Goal: Information Seeking & Learning: Learn about a topic

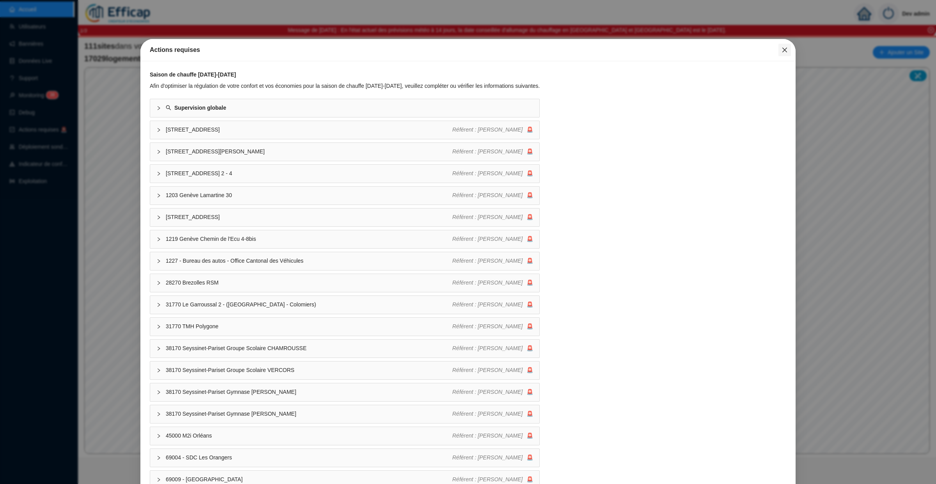
click at [785, 48] on icon "close" at bounding box center [785, 50] width 6 height 6
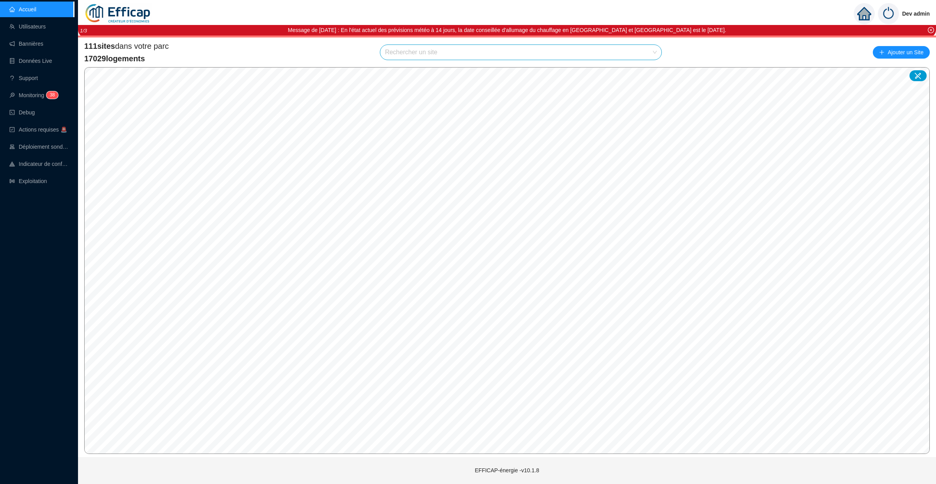
click at [468, 52] on input "search" at bounding box center [517, 52] width 265 height 15
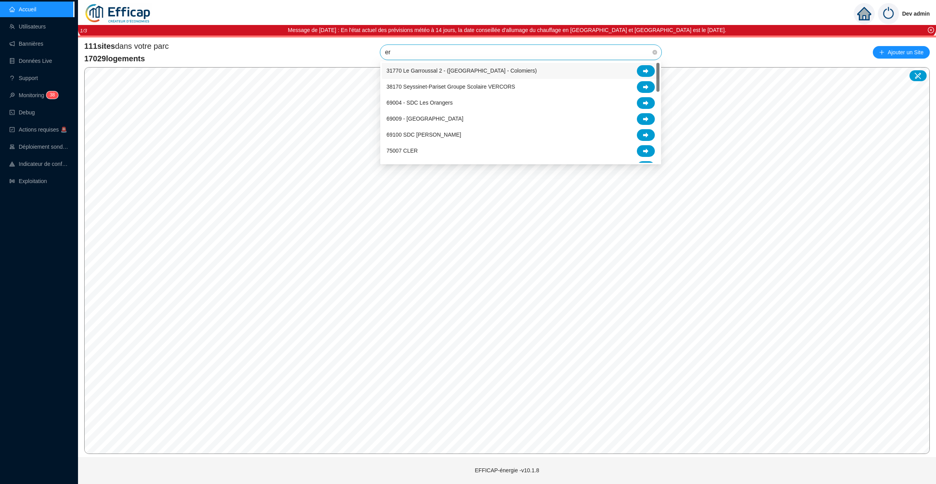
type input "era"
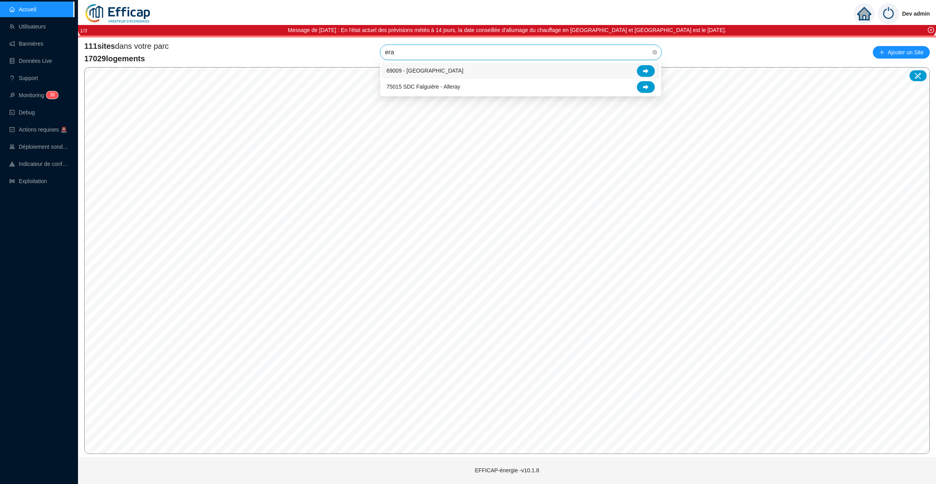
click at [522, 71] on div "69009 - [GEOGRAPHIC_DATA]" at bounding box center [521, 71] width 268 height 12
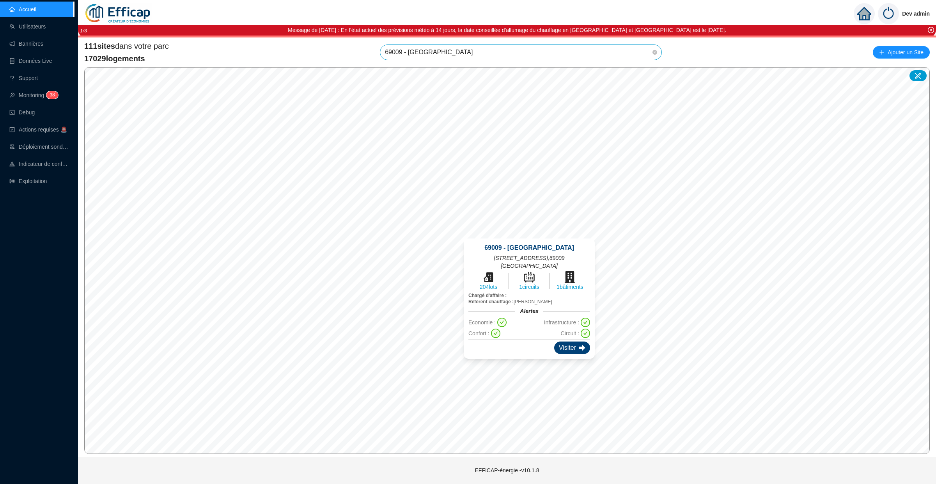
click at [565, 341] on div "Visiter" at bounding box center [572, 347] width 36 height 12
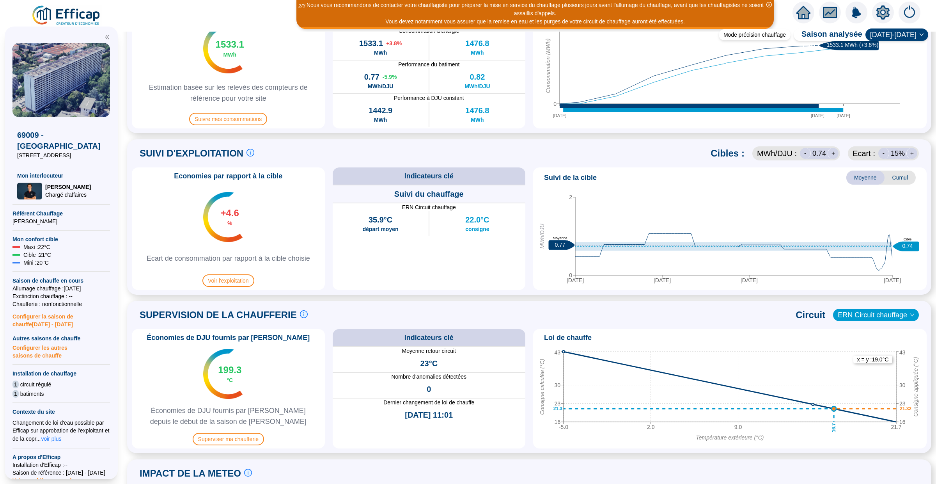
scroll to position [201, 0]
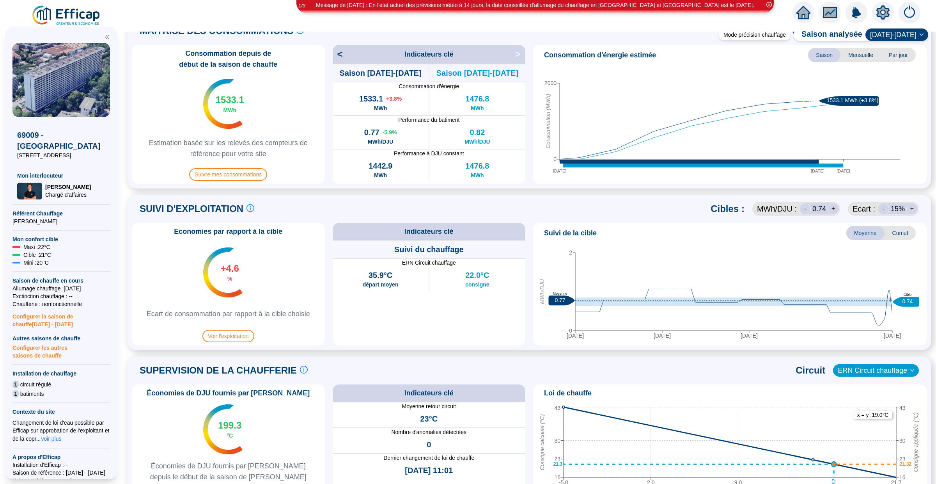
click at [771, 4] on icon "close-circle" at bounding box center [769, 4] width 5 height 5
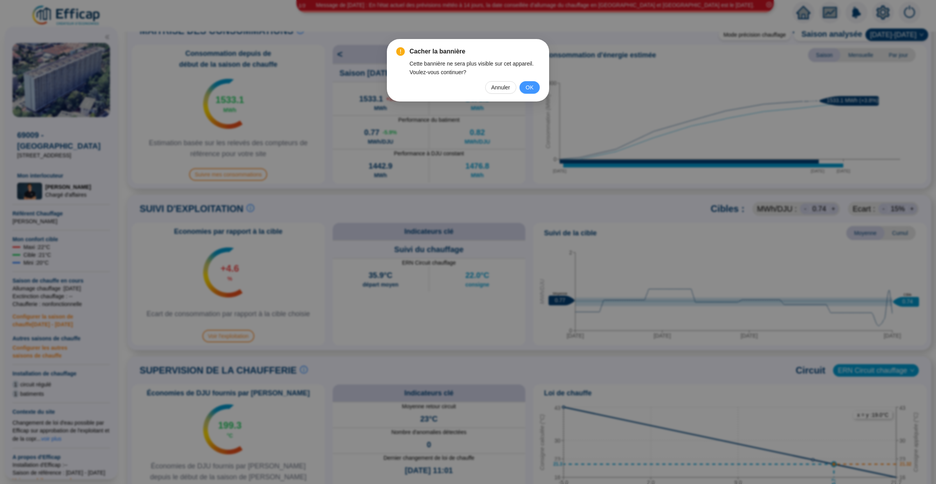
click at [531, 85] on span "OK" at bounding box center [530, 87] width 8 height 9
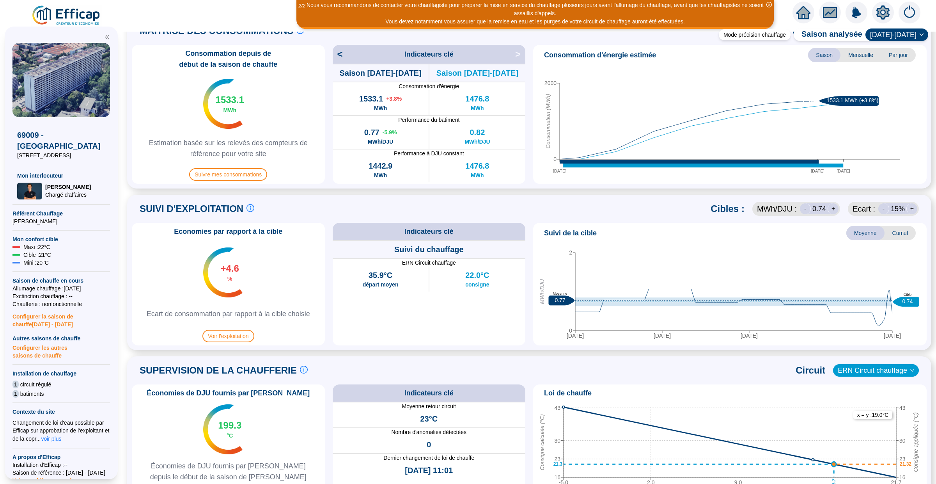
click at [771, 5] on icon "close-circle" at bounding box center [769, 4] width 5 height 5
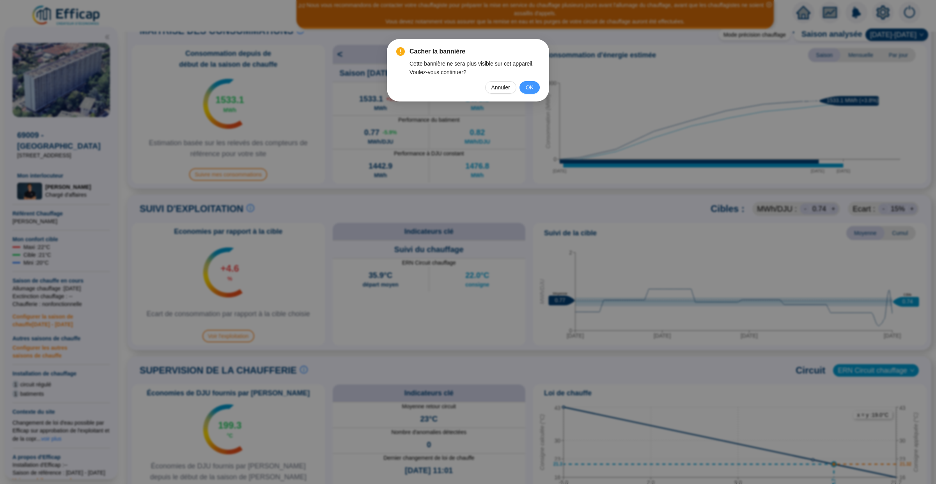
click at [528, 83] on span "OK" at bounding box center [530, 87] width 8 height 9
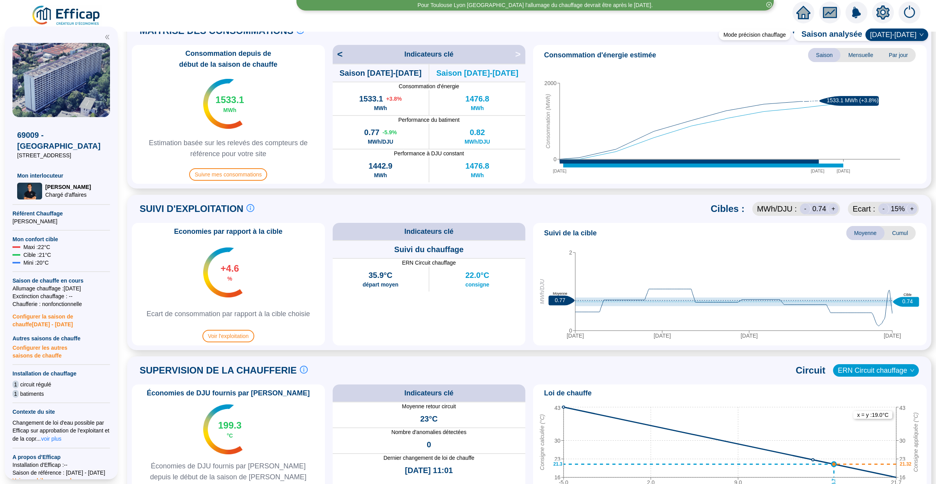
click at [770, 4] on icon "close-circle" at bounding box center [769, 4] width 5 height 5
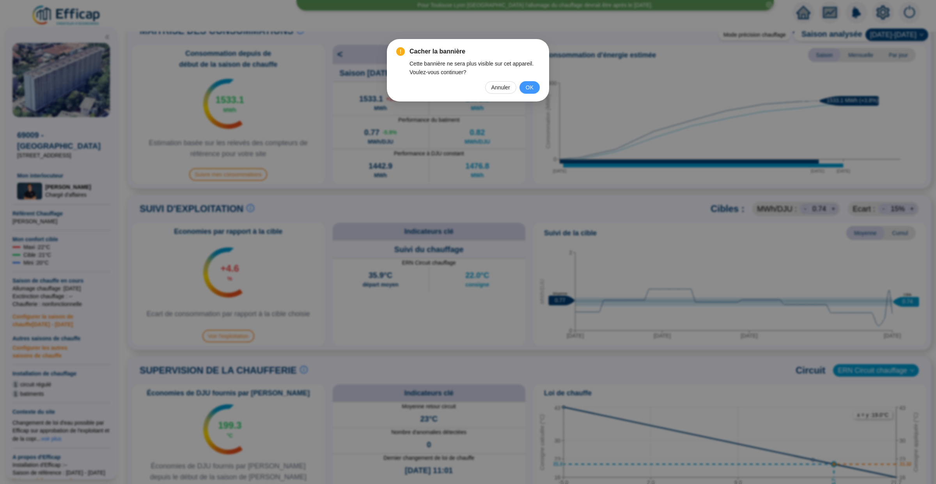
click at [535, 87] on button "OK" at bounding box center [530, 87] width 20 height 12
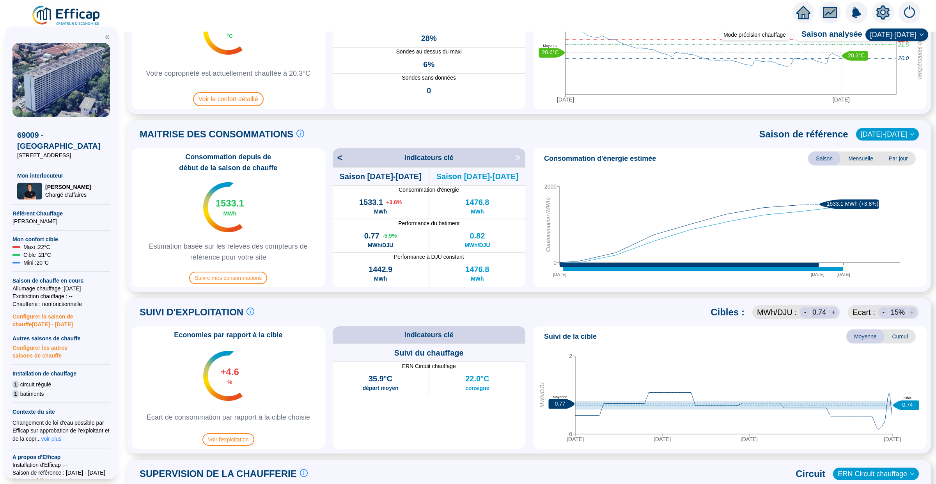
scroll to position [0, 0]
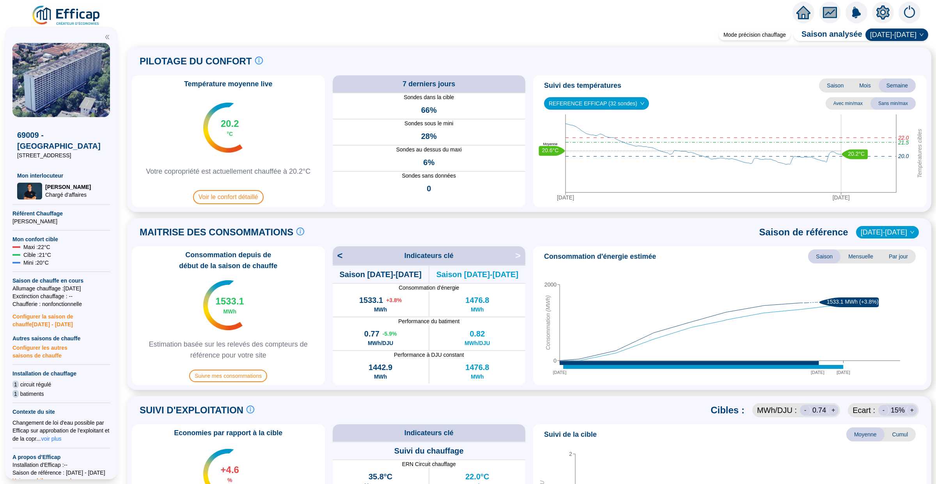
click at [802, 14] on icon "home" at bounding box center [804, 12] width 14 height 13
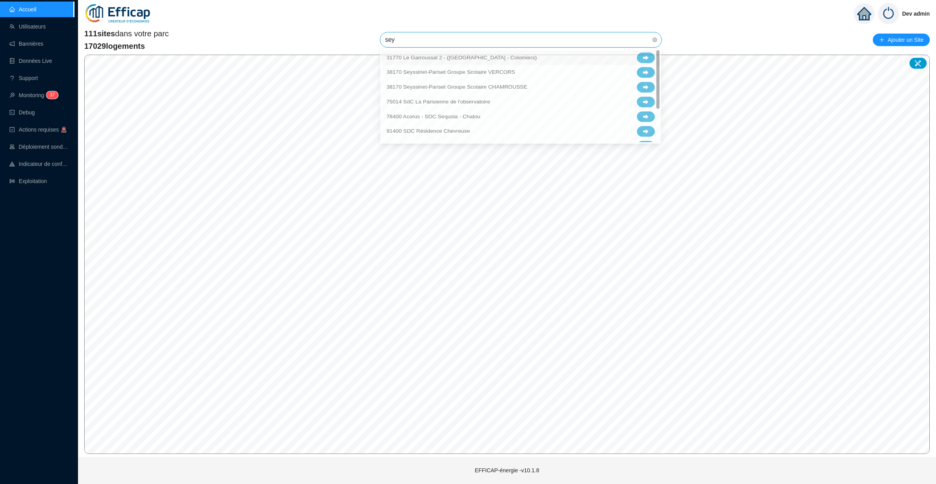
type input "seys"
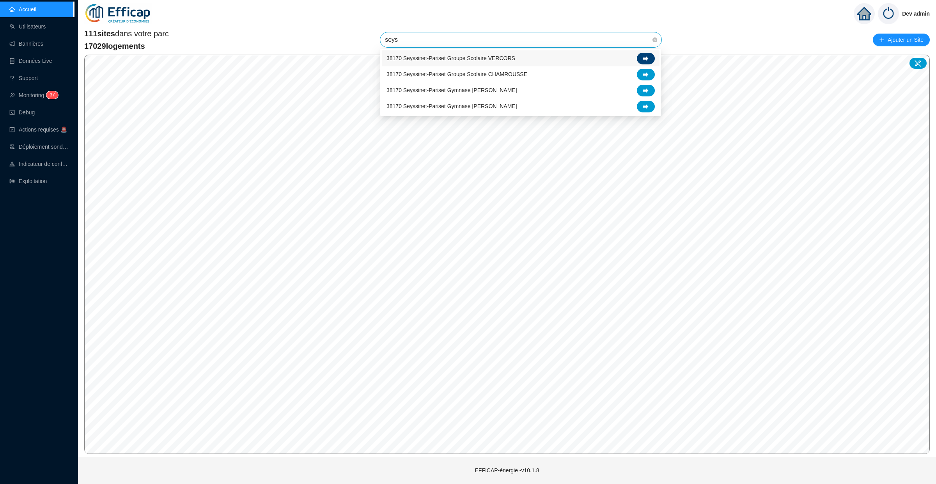
click at [640, 57] on div at bounding box center [646, 59] width 18 height 12
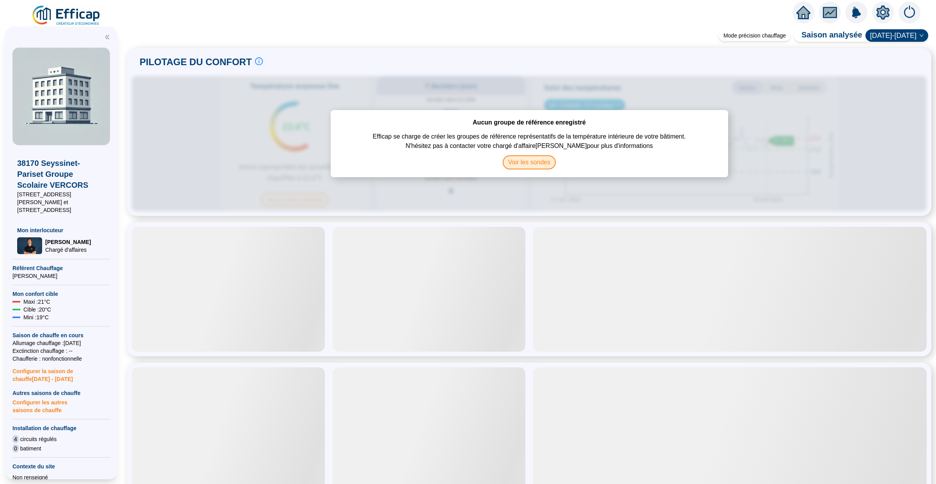
click at [515, 159] on span "Voir les sondes" at bounding box center [529, 162] width 53 height 14
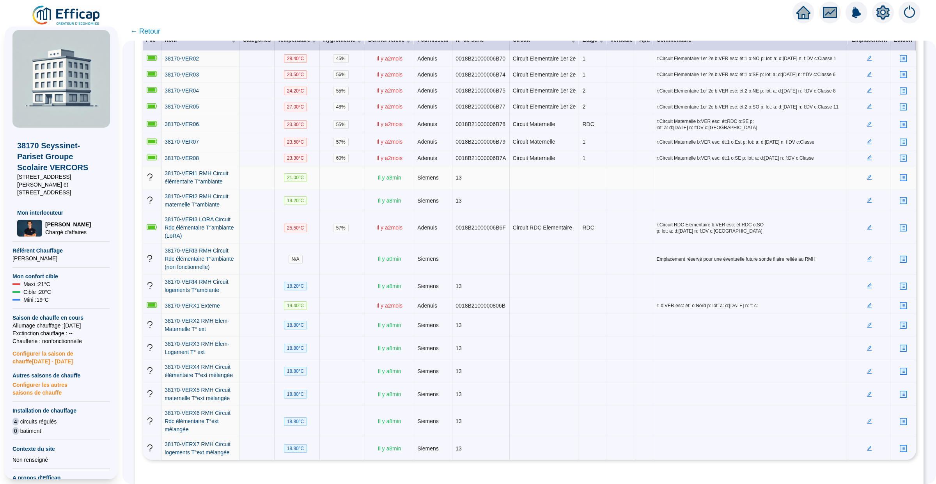
scroll to position [134, 0]
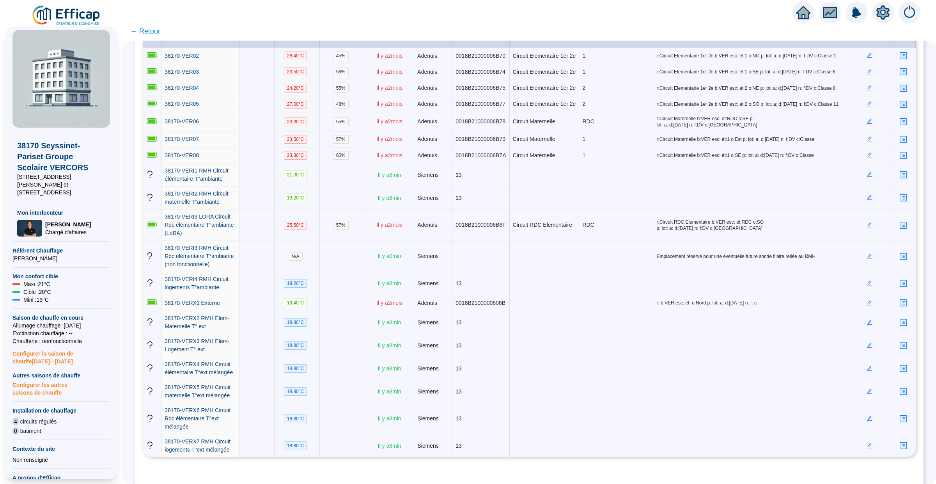
drag, startPoint x: 179, startPoint y: 172, endPoint x: 146, endPoint y: 1, distance: 174.1
click at [802, 15] on icon "home" at bounding box center [804, 12] width 14 height 13
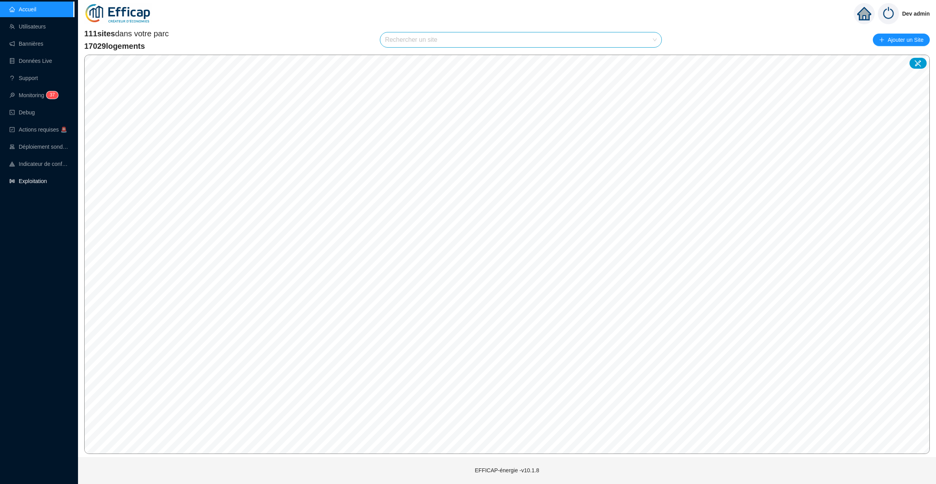
click at [34, 181] on link "Exploitation" at bounding box center [27, 181] width 37 height 6
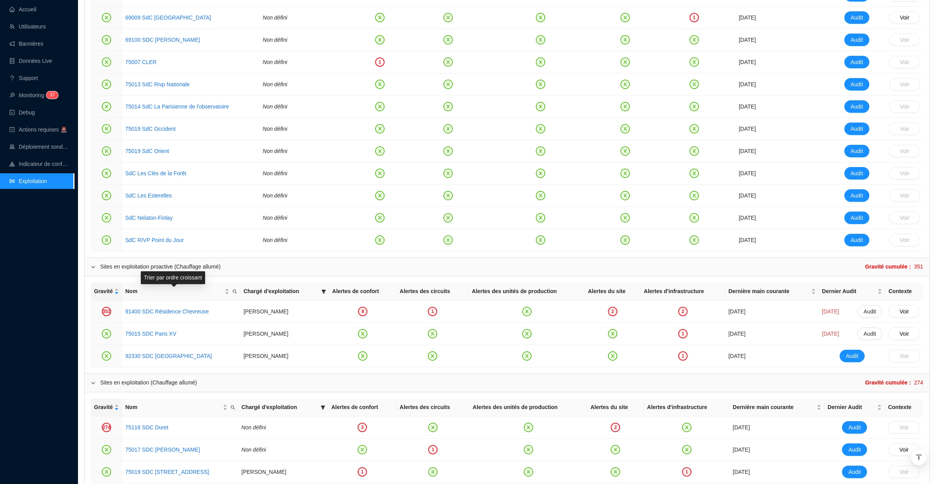
scroll to position [488, 0]
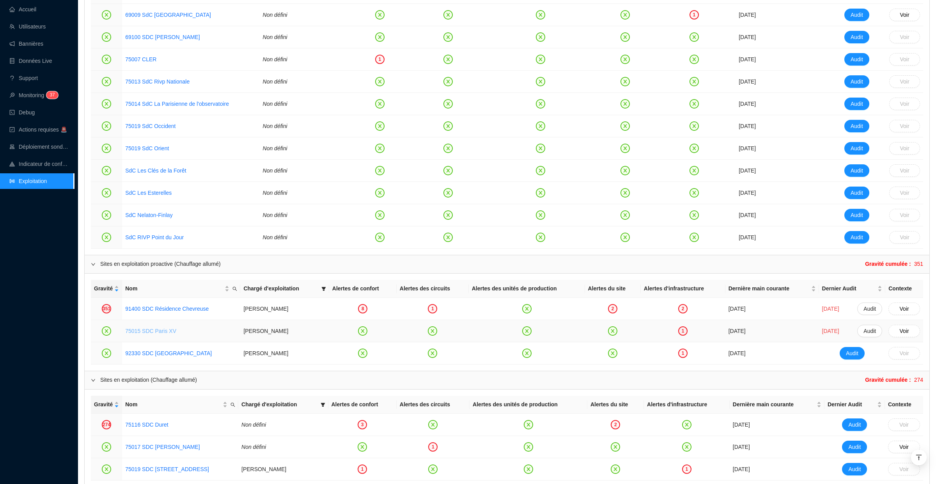
click at [146, 331] on link "75015 SDC Paris XV" at bounding box center [150, 331] width 51 height 6
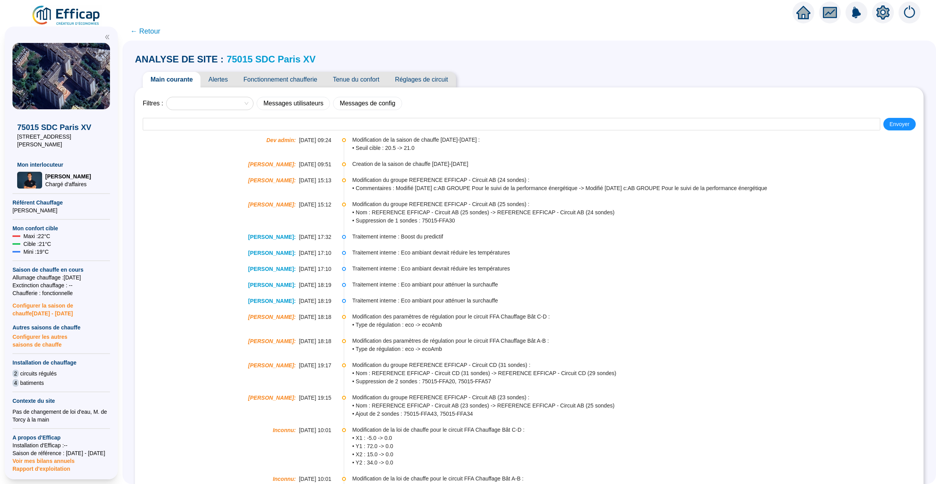
click at [359, 80] on span "Tenue du confort" at bounding box center [356, 80] width 62 height 16
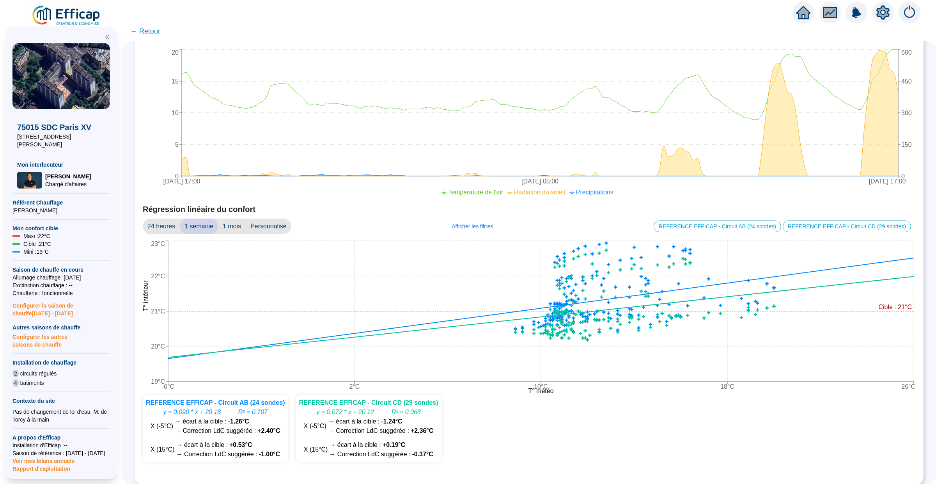
scroll to position [354, 0]
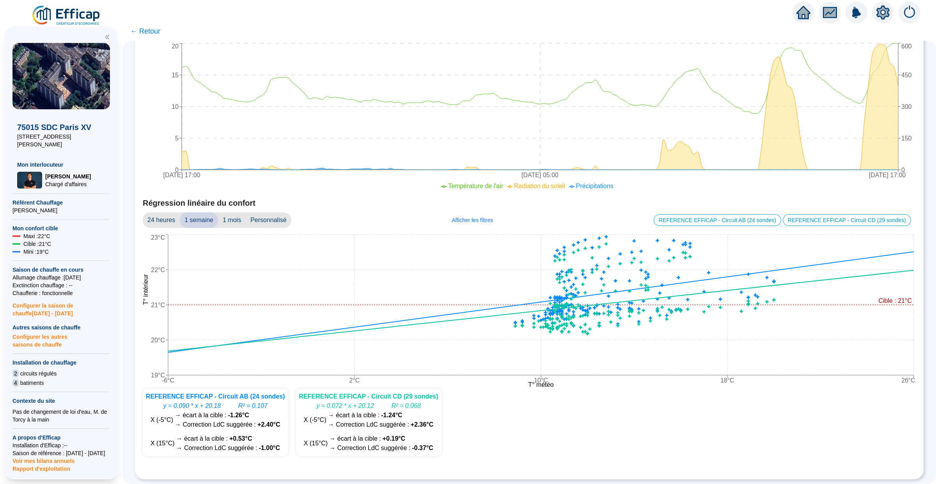
click at [263, 218] on span "Personnalisé" at bounding box center [269, 220] width 46 height 16
click at [316, 224] on div "2025-09-22 2025-09-29" at bounding box center [348, 220] width 114 height 16
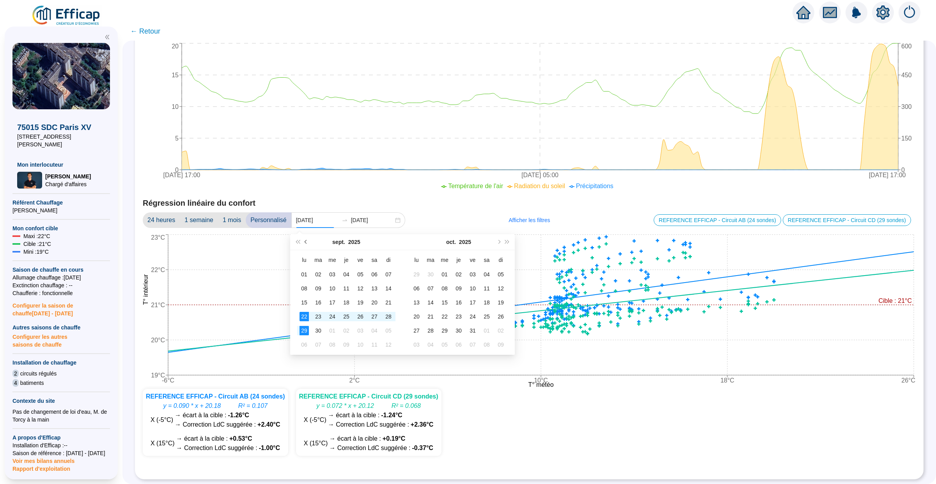
click at [304, 242] on button "Mois précédent (PageUp)" at bounding box center [306, 242] width 9 height 16
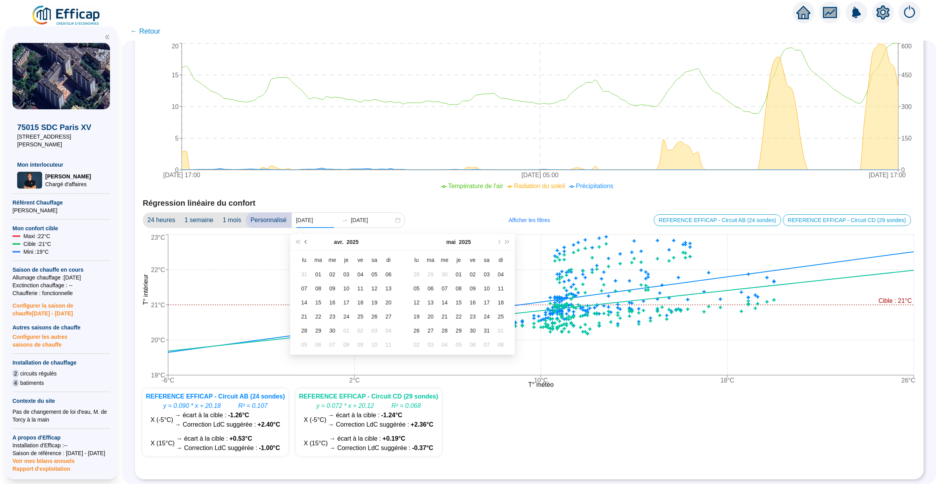
click at [305, 242] on span "Mois précédent (PageUp)" at bounding box center [307, 242] width 4 height 4
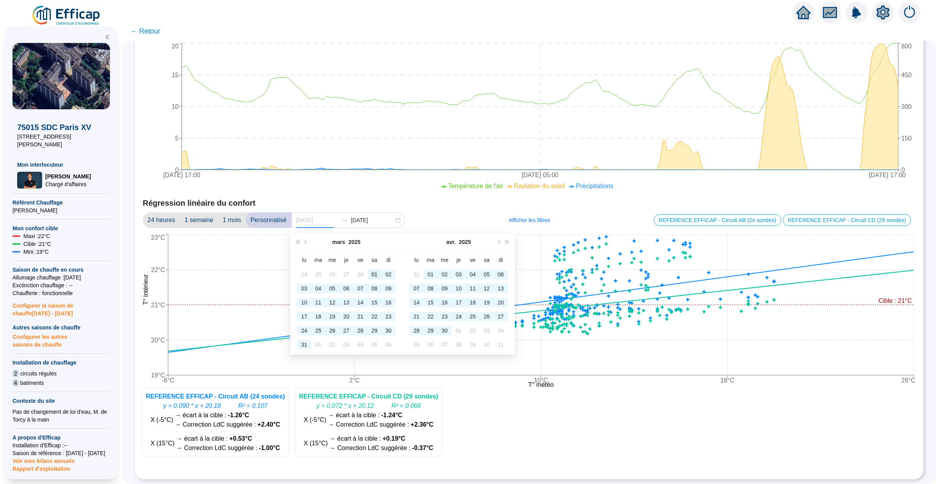
type input "2025-03-01"
click at [372, 277] on div "01" at bounding box center [374, 274] width 9 height 9
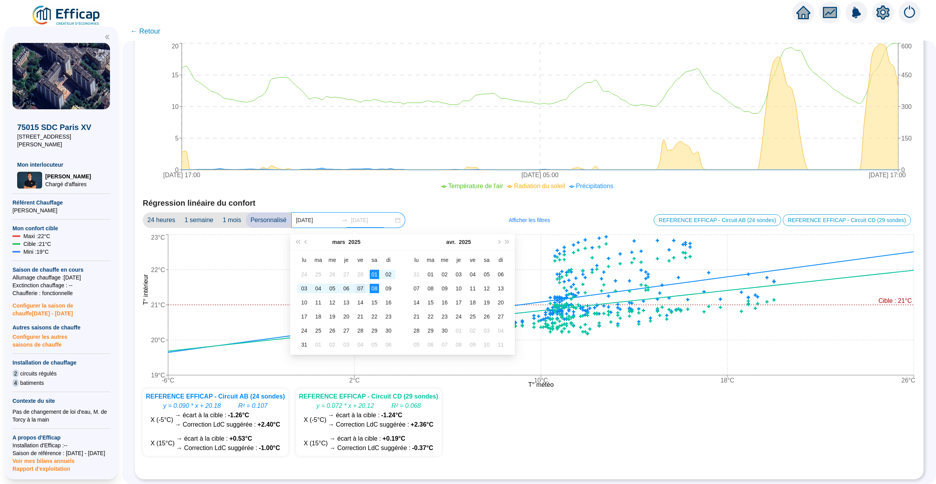
type input "2025-03-07"
click at [365, 288] on td "07" at bounding box center [361, 288] width 14 height 14
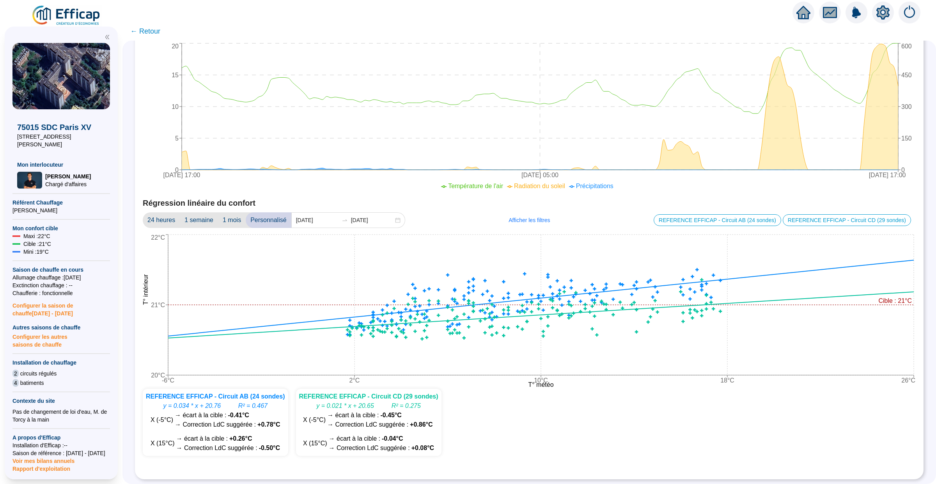
click at [146, 32] on span "← Retour" at bounding box center [145, 31] width 30 height 11
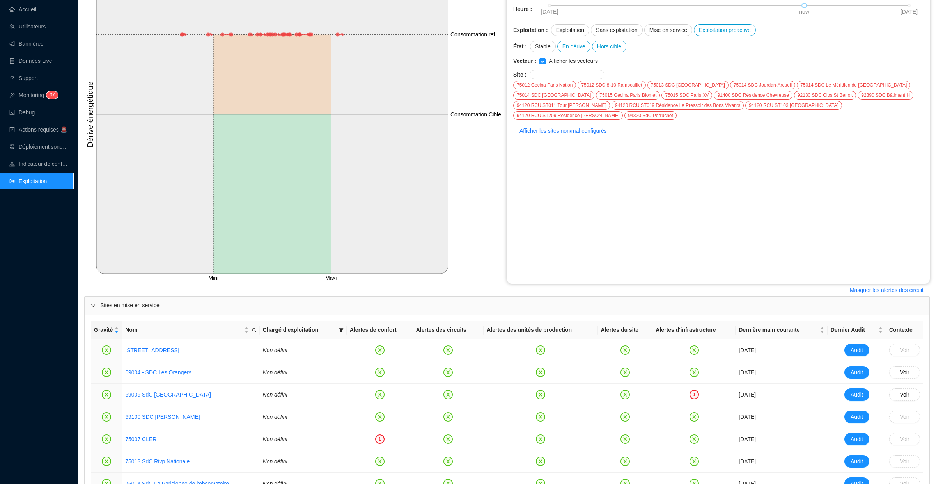
scroll to position [7, 0]
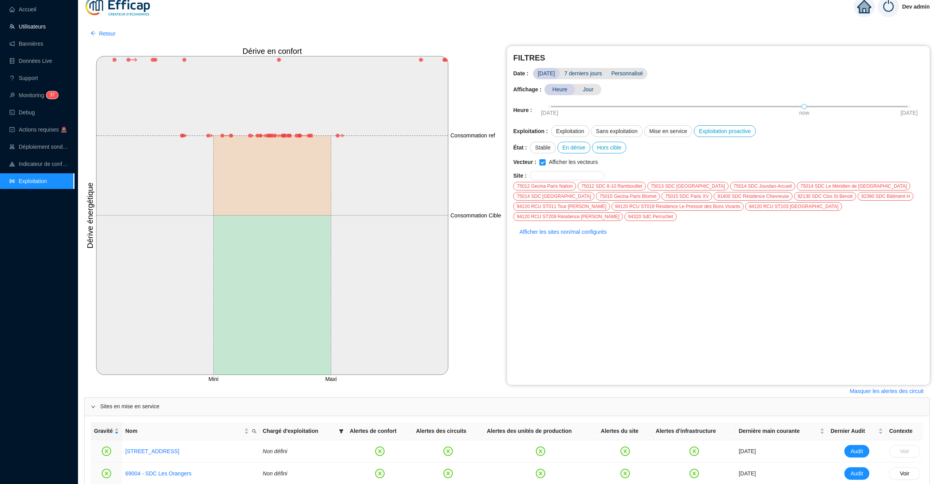
click at [46, 23] on link "Utilisateurs" at bounding box center [27, 26] width 36 height 6
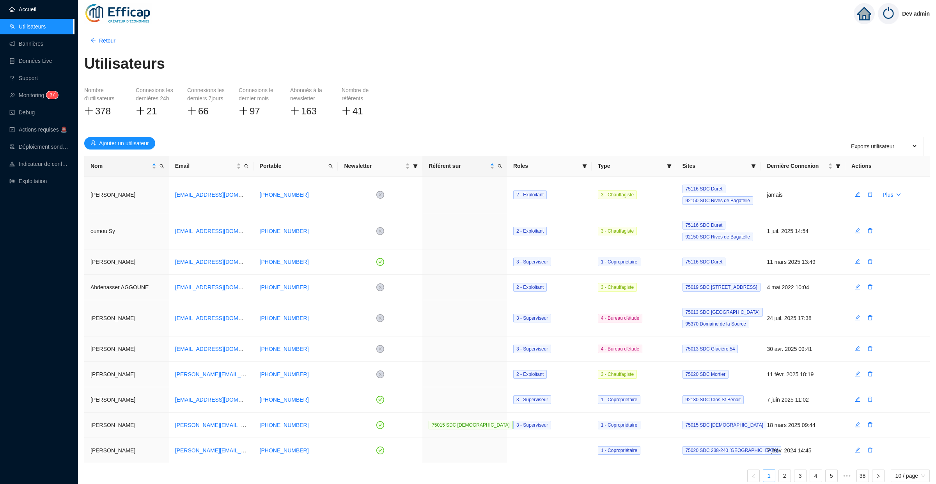
click at [36, 12] on link "Accueil" at bounding box center [22, 9] width 27 height 6
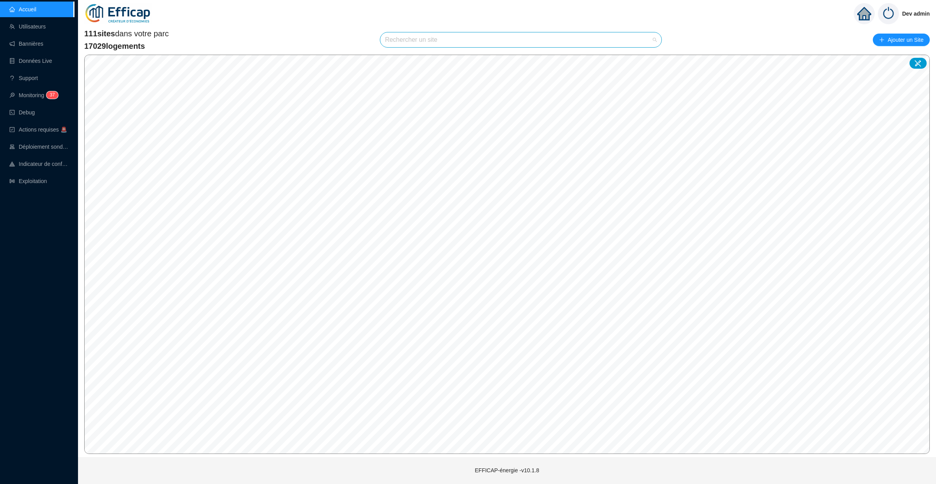
click at [451, 36] on input "search" at bounding box center [517, 39] width 265 height 15
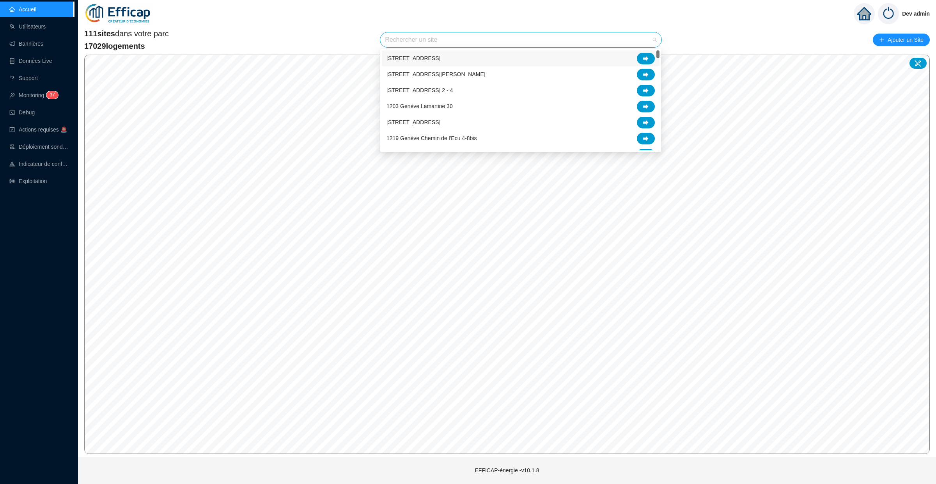
type input "a"
type input "m"
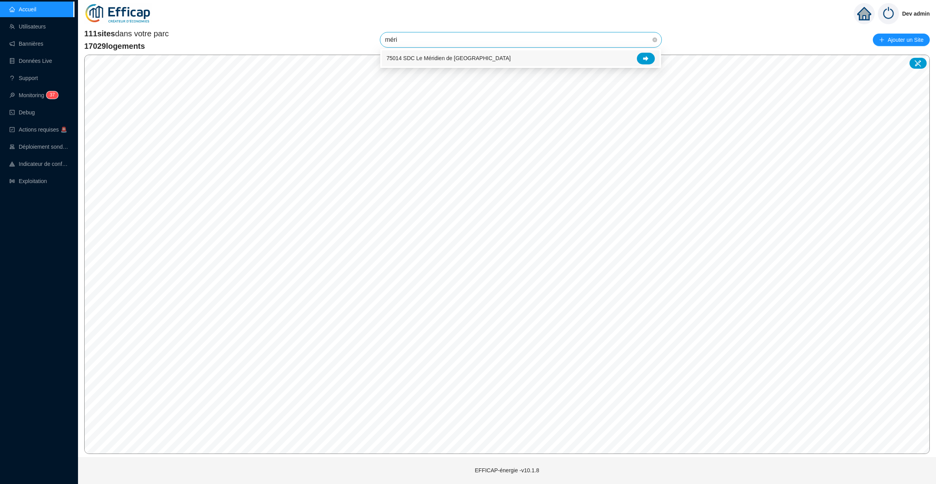
type input "mérid"
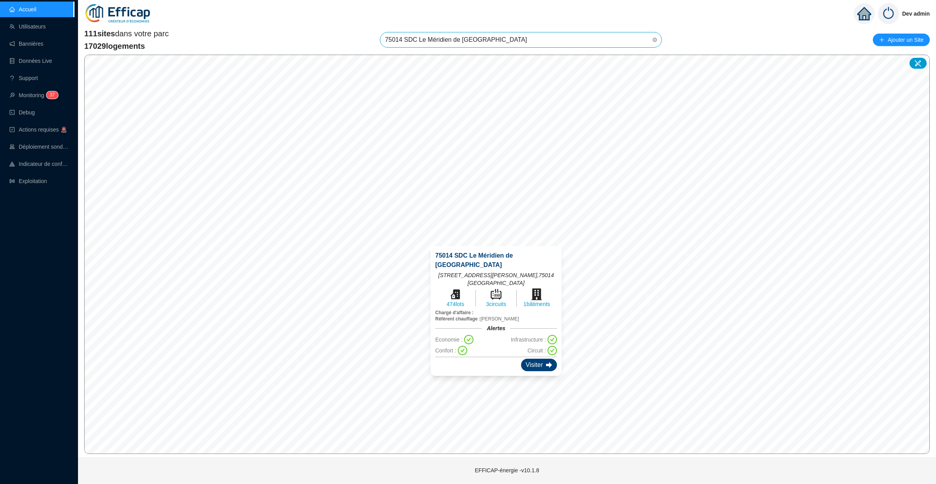
click at [534, 359] on div "Visiter" at bounding box center [539, 365] width 36 height 12
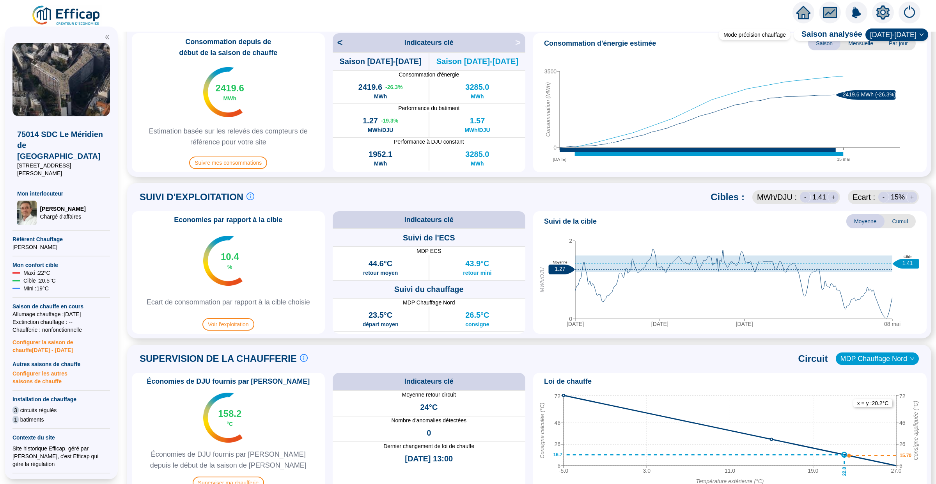
scroll to position [242, 0]
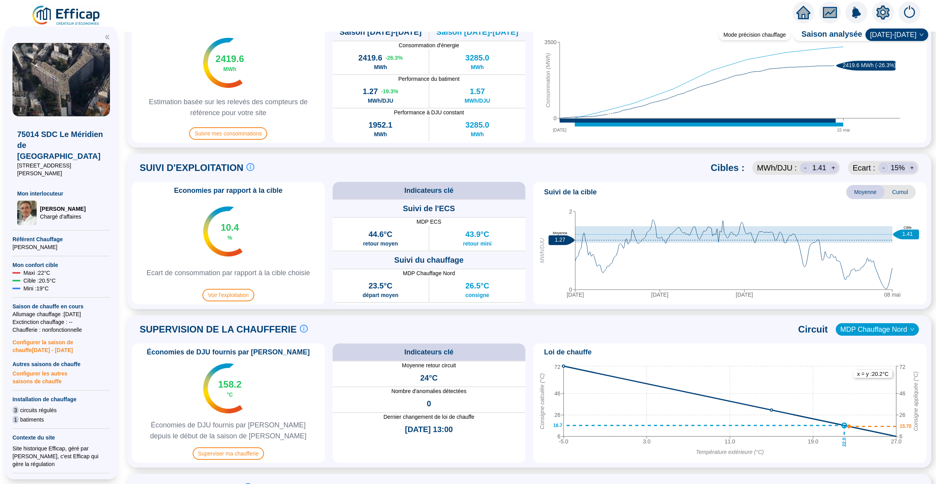
click at [896, 187] on span "Cumul" at bounding box center [900, 192] width 31 height 14
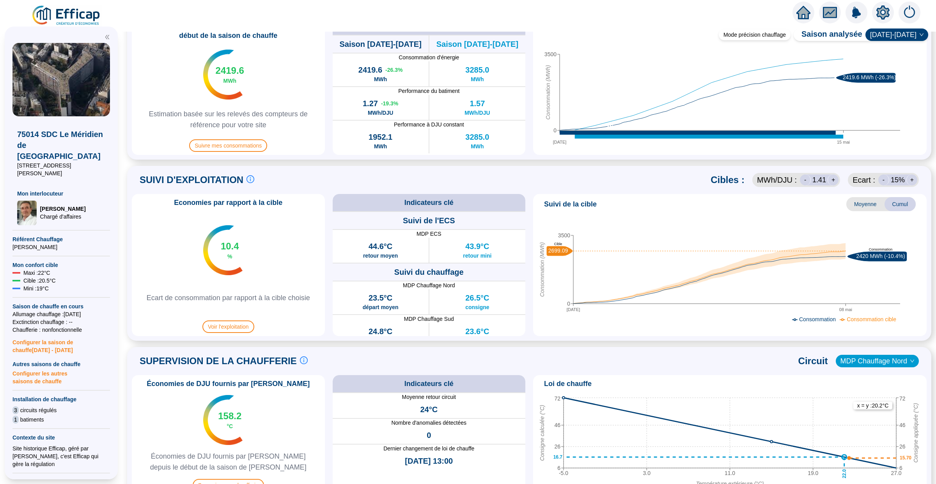
scroll to position [226, 0]
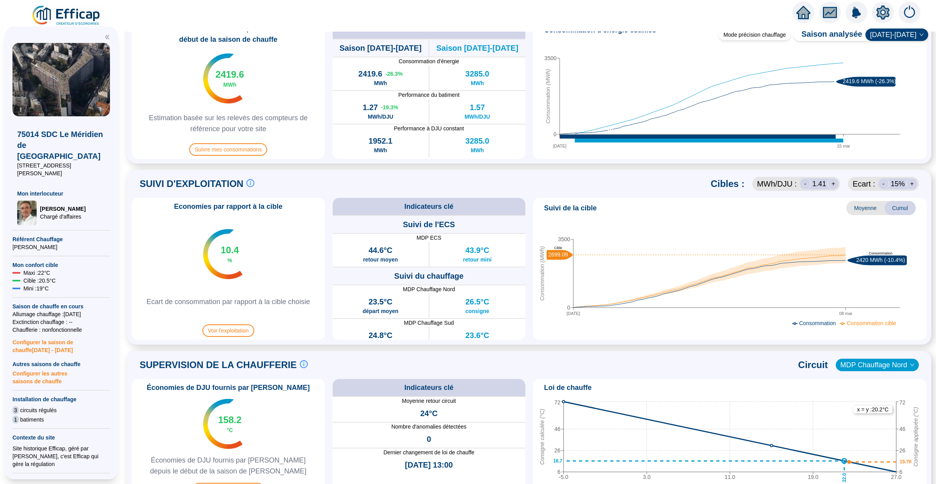
click at [887, 185] on div "-" at bounding box center [884, 183] width 11 height 11
click at [913, 185] on div "+" at bounding box center [912, 183] width 11 height 11
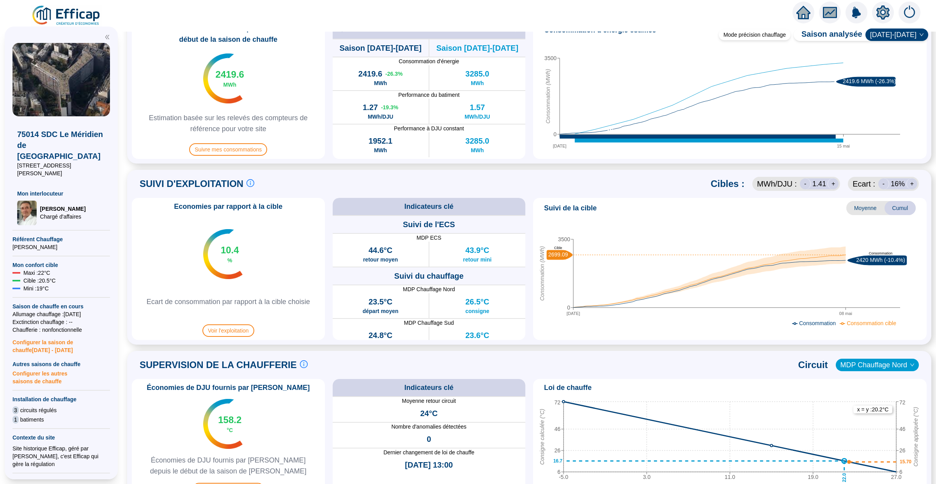
click at [888, 185] on div "-" at bounding box center [884, 183] width 11 height 11
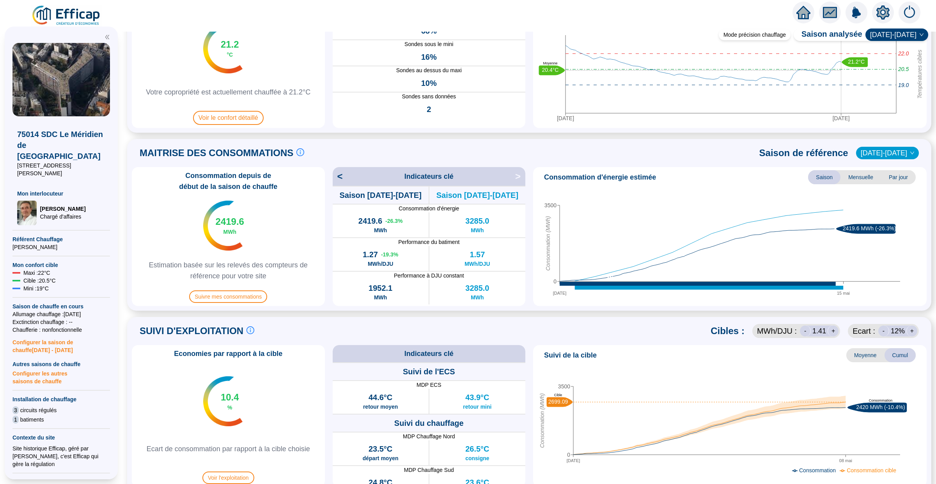
scroll to position [84, 0]
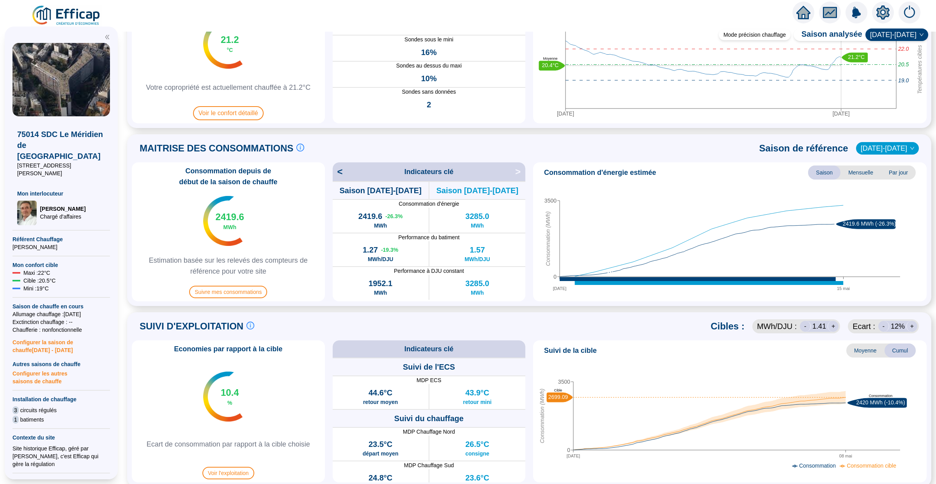
click at [528, 267] on div "Consommation depuis de début de la saison de chauffe 2419.6 MWh Estimation basé…" at bounding box center [529, 231] width 795 height 139
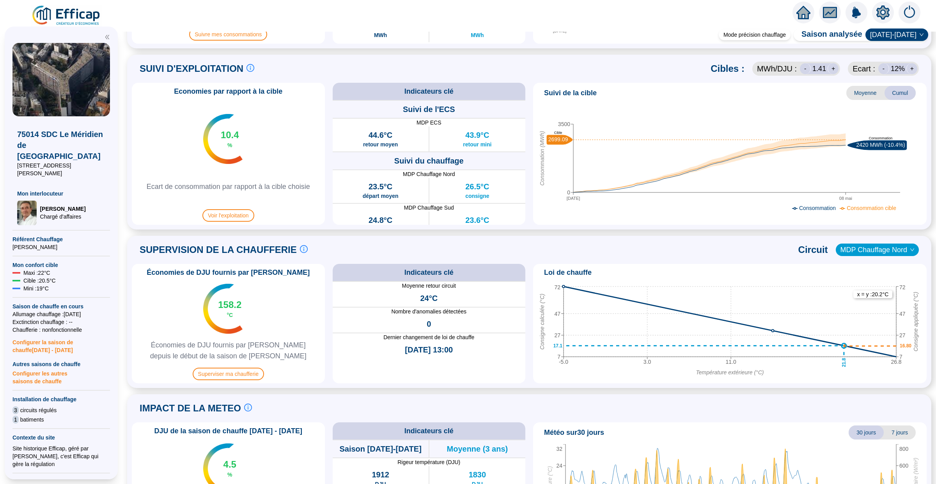
scroll to position [411, 0]
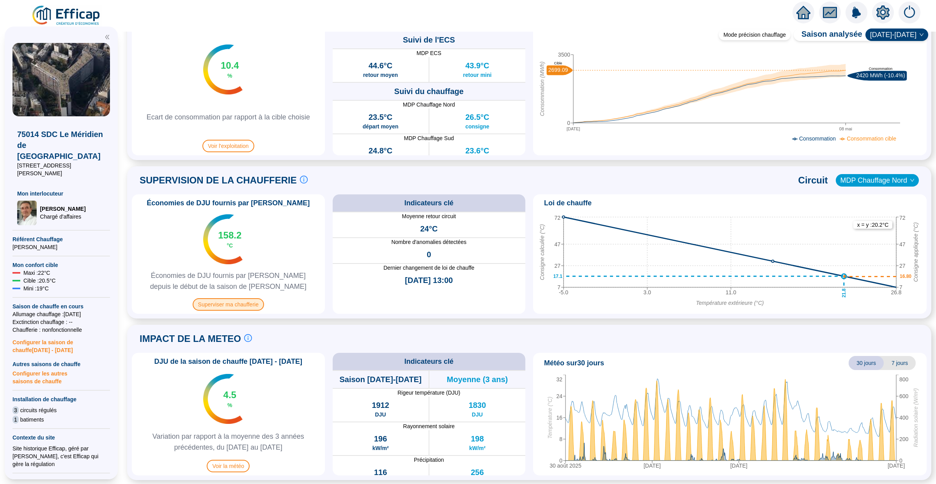
click at [214, 303] on span "Superviser ma chaufferie" at bounding box center [228, 304] width 71 height 12
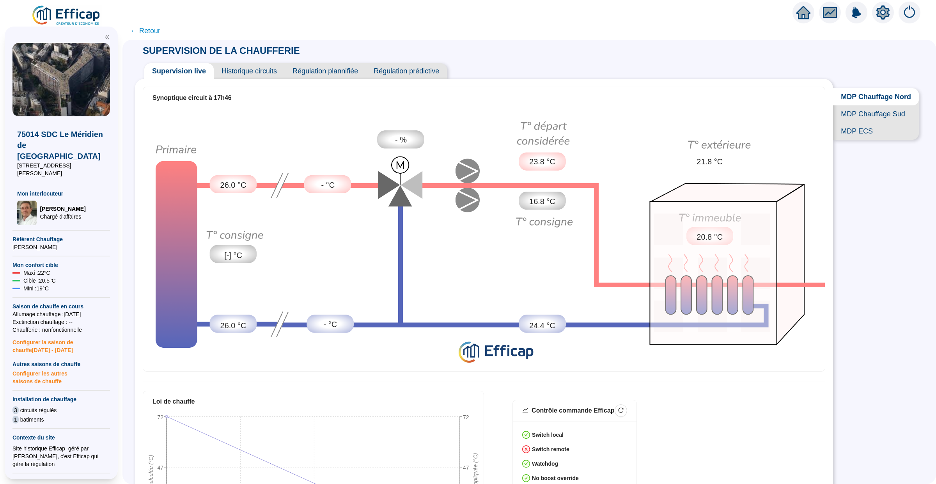
click at [149, 31] on span "← Retour" at bounding box center [145, 30] width 30 height 11
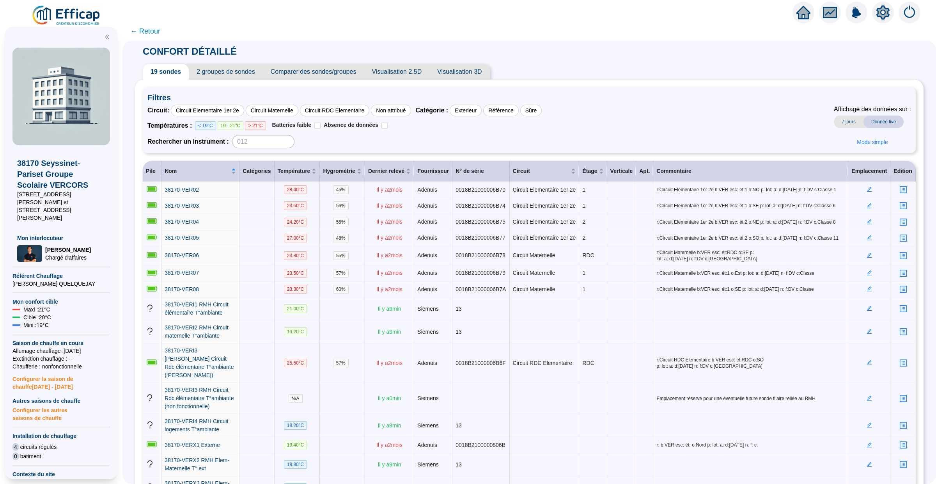
click at [798, 11] on icon "home" at bounding box center [804, 12] width 14 height 14
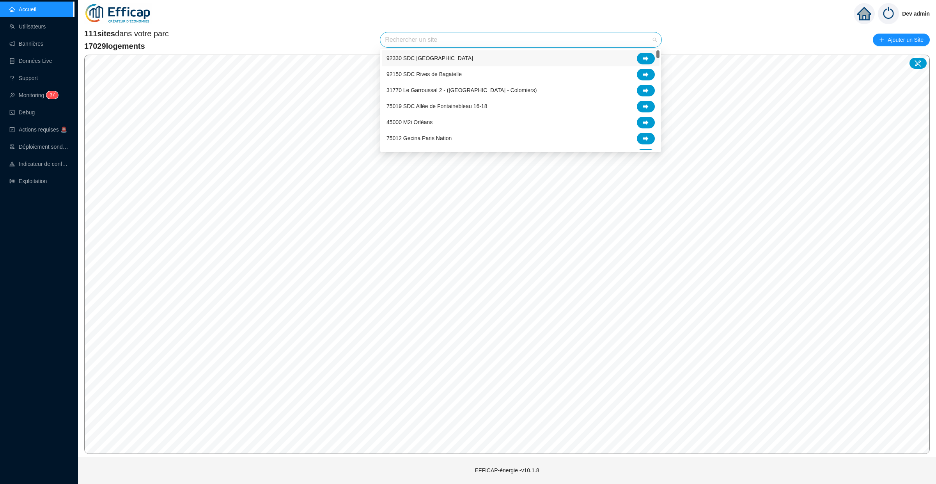
click at [394, 41] on input "search" at bounding box center [517, 39] width 265 height 15
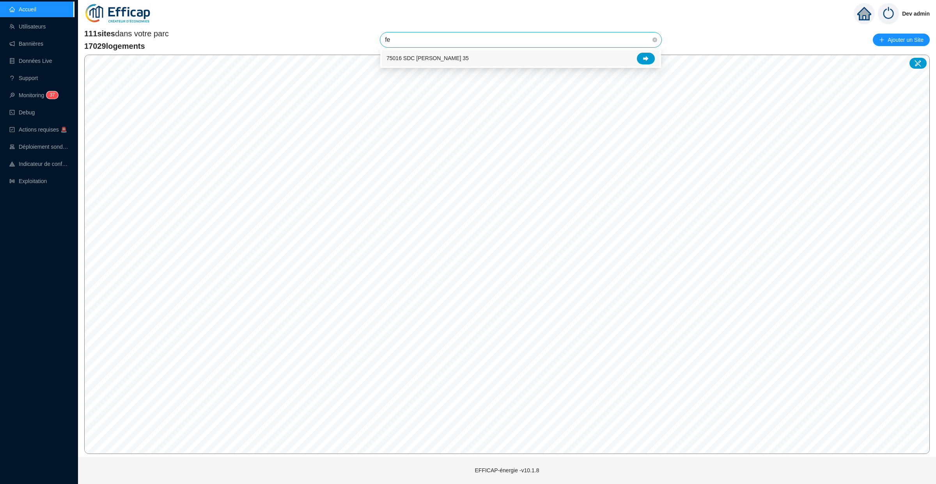
type input "f"
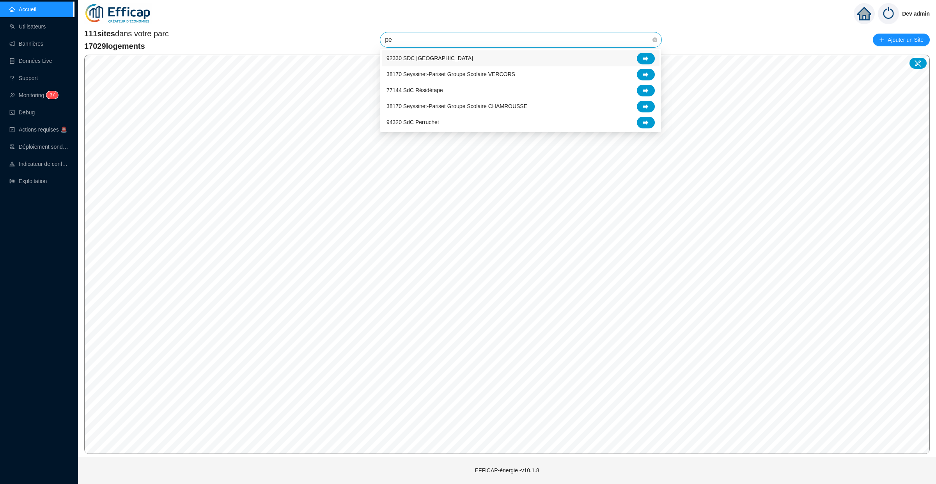
type input "p"
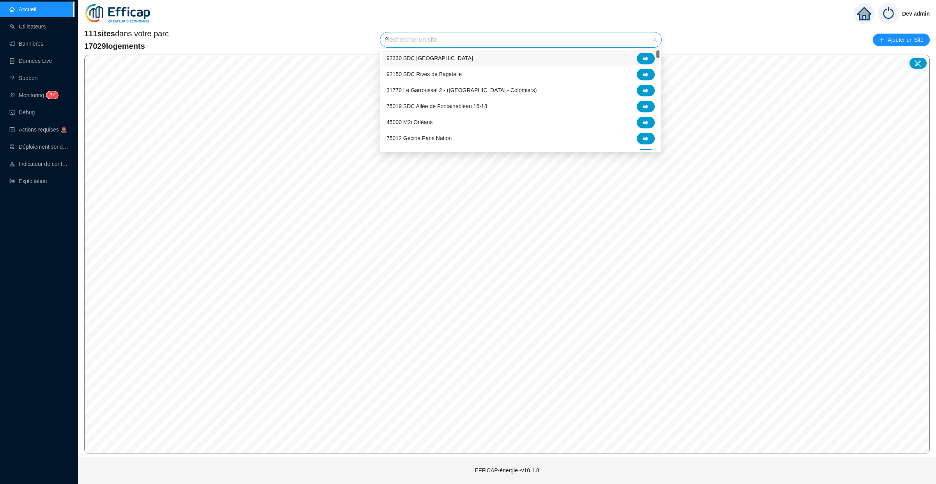
type input "â"
type input "par"
click at [645, 137] on icon at bounding box center [645, 138] width 5 height 5
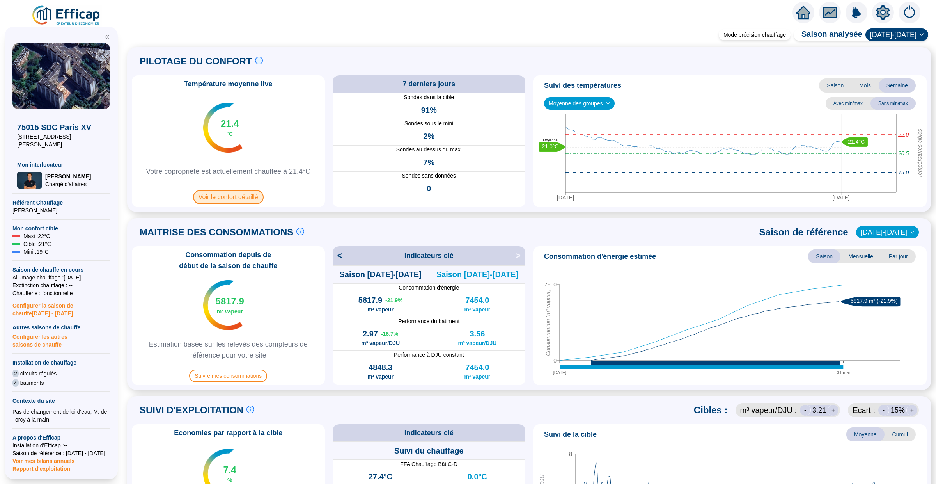
click at [229, 190] on span "Voir le confort détaillé" at bounding box center [228, 197] width 71 height 14
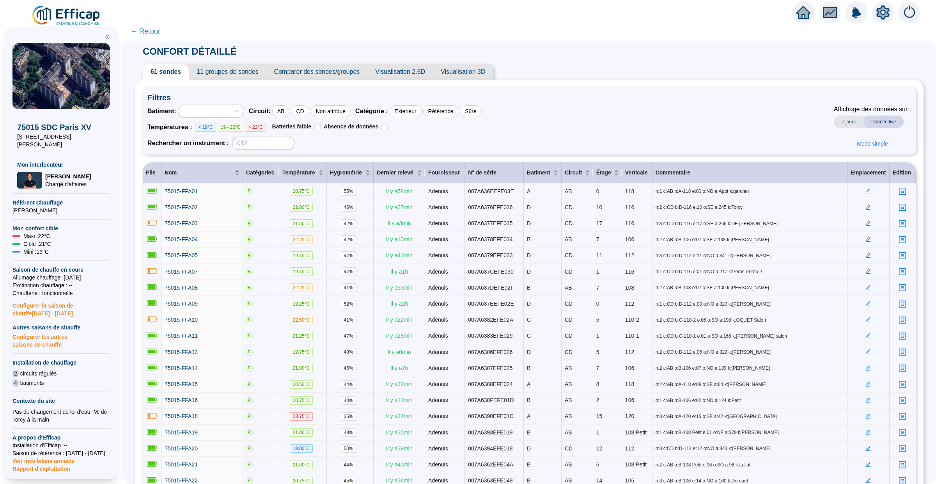
click at [232, 71] on span "11 groupes de sondes" at bounding box center [227, 72] width 77 height 16
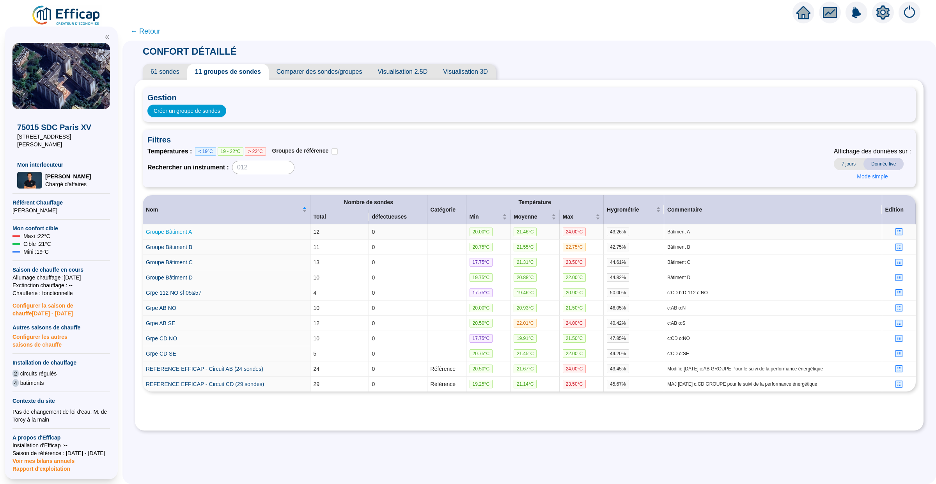
click at [178, 231] on link "Groupe Bâtiment A" at bounding box center [169, 232] width 46 height 6
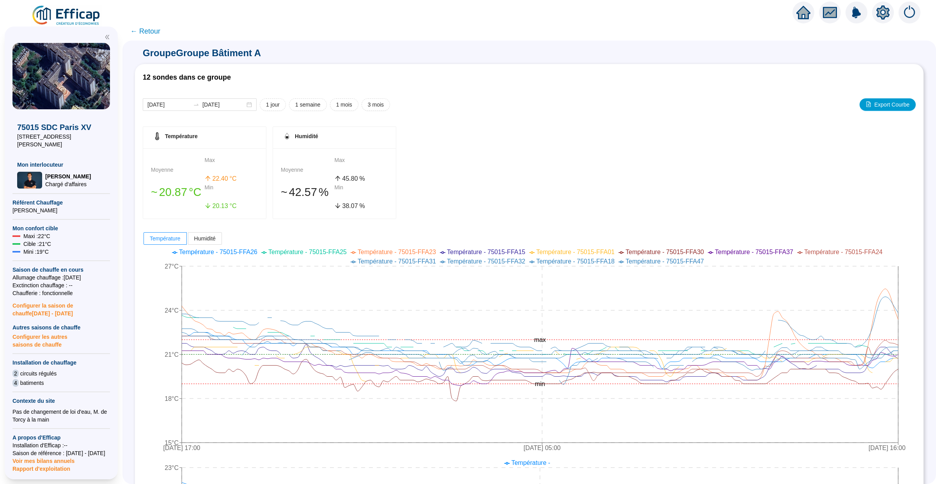
click at [148, 29] on span "← Retour" at bounding box center [145, 31] width 30 height 11
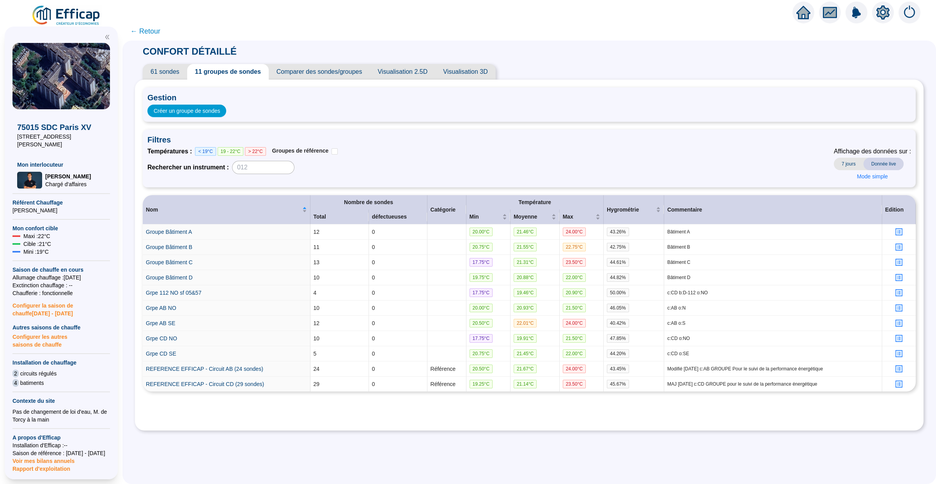
click at [320, 73] on span "Comparer des sondes/groupes" at bounding box center [319, 72] width 101 height 16
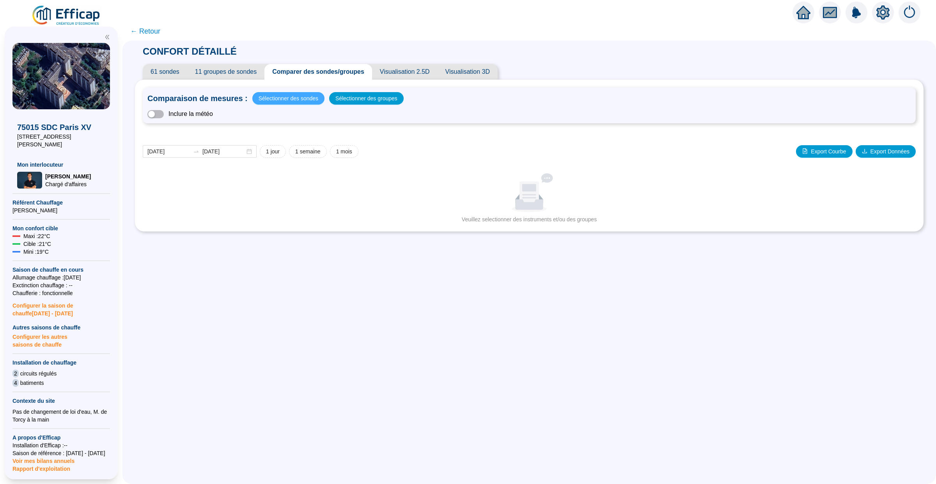
click at [300, 96] on span "Sélectionner des sondes" at bounding box center [289, 98] width 60 height 11
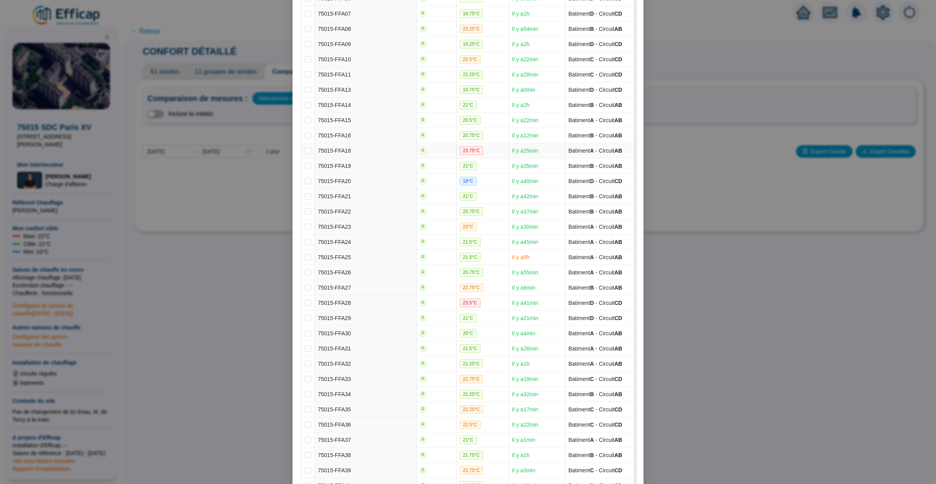
scroll to position [163, 0]
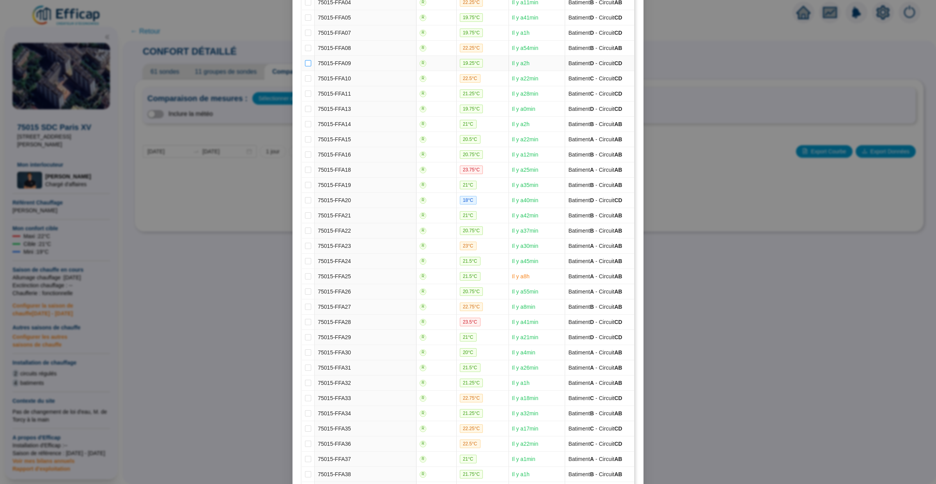
click at [308, 66] on input "checkbox" at bounding box center [308, 63] width 6 height 6
checkbox input "true"
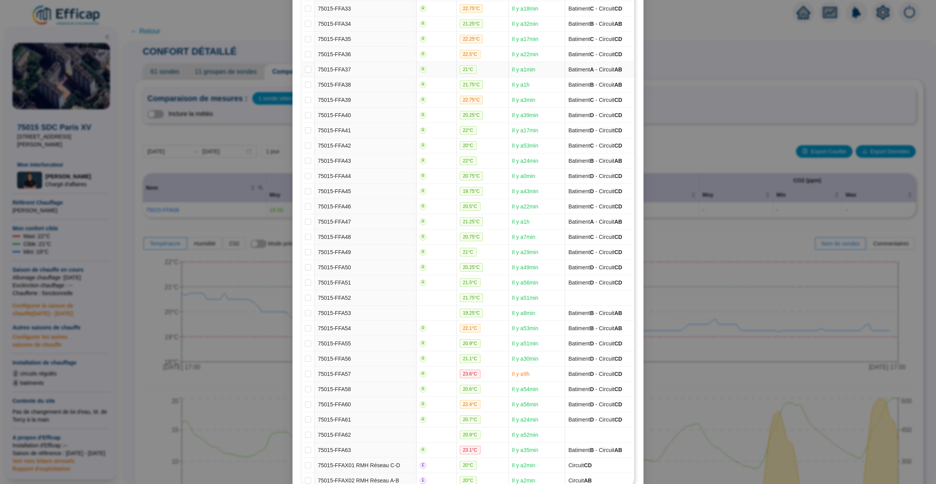
scroll to position [612, 0]
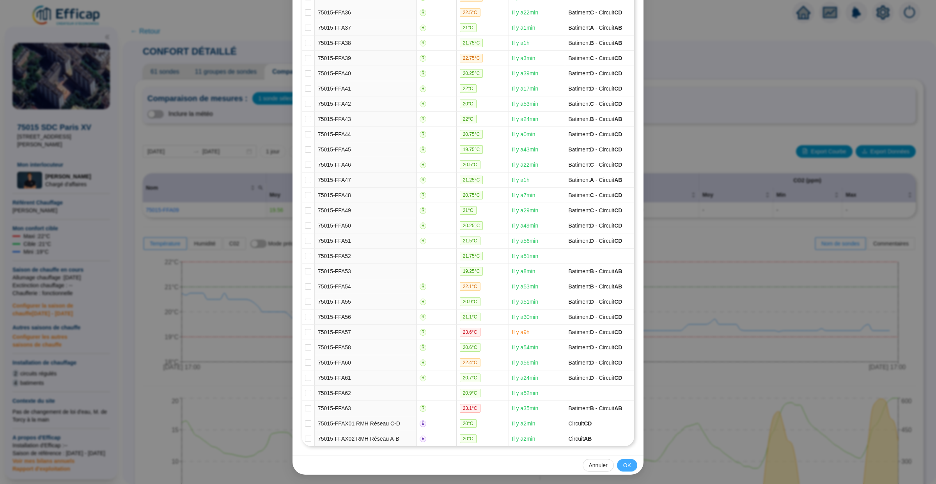
click at [629, 462] on span "OK" at bounding box center [628, 465] width 8 height 8
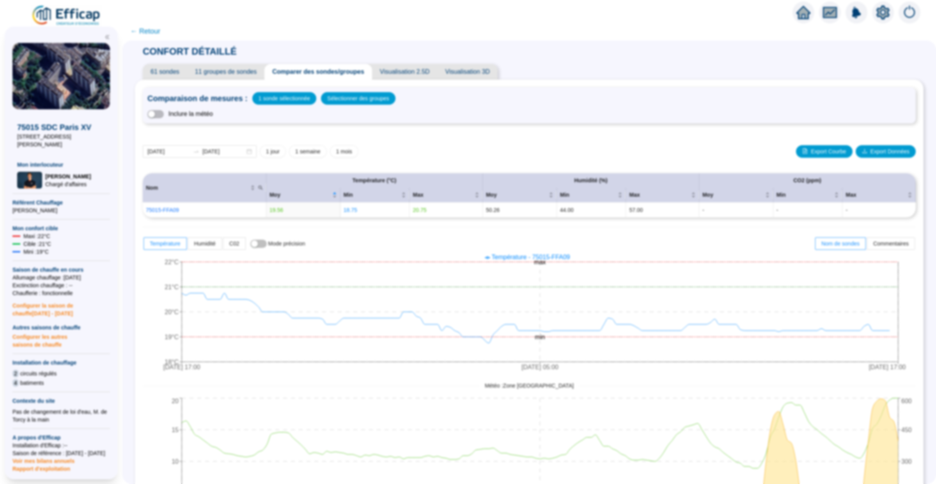
scroll to position [573, 0]
click at [356, 97] on span "Sélectionner des groupes" at bounding box center [358, 98] width 62 height 11
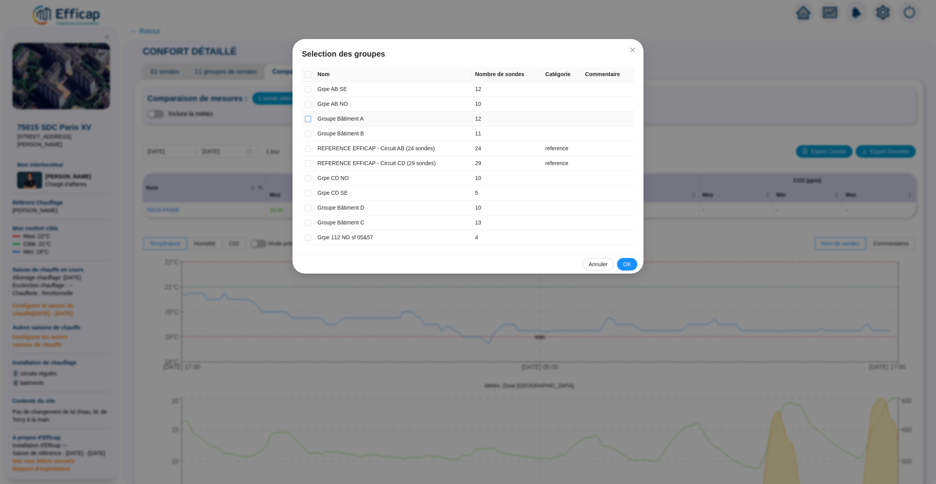
click at [307, 116] on input "checkbox" at bounding box center [308, 119] width 6 height 6
checkbox input "true"
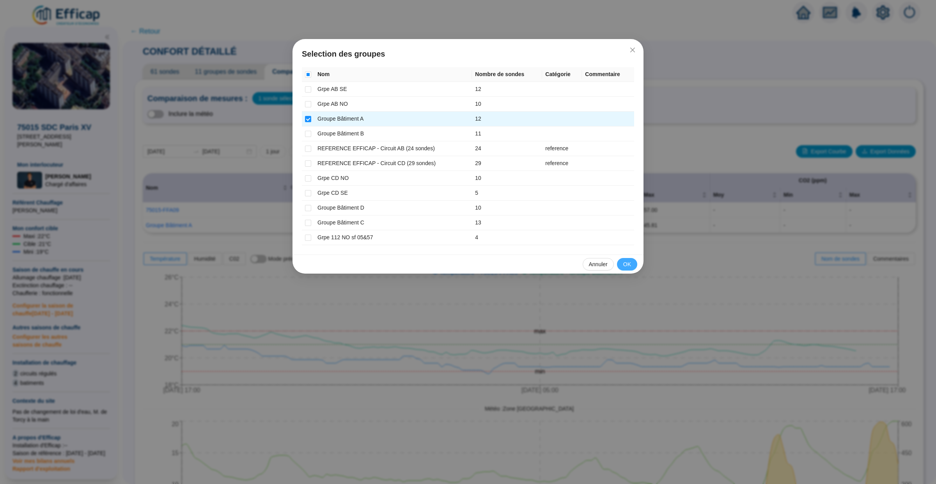
click at [628, 267] on span "OK" at bounding box center [628, 264] width 8 height 8
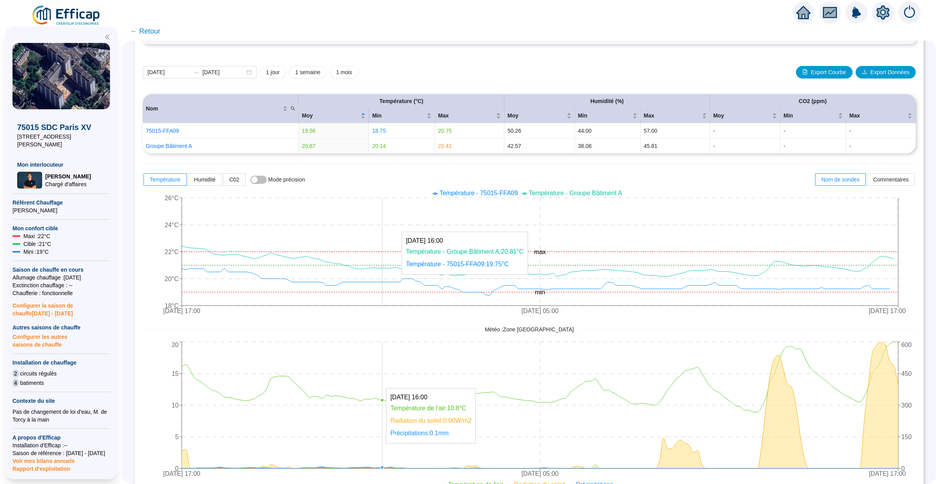
scroll to position [104, 0]
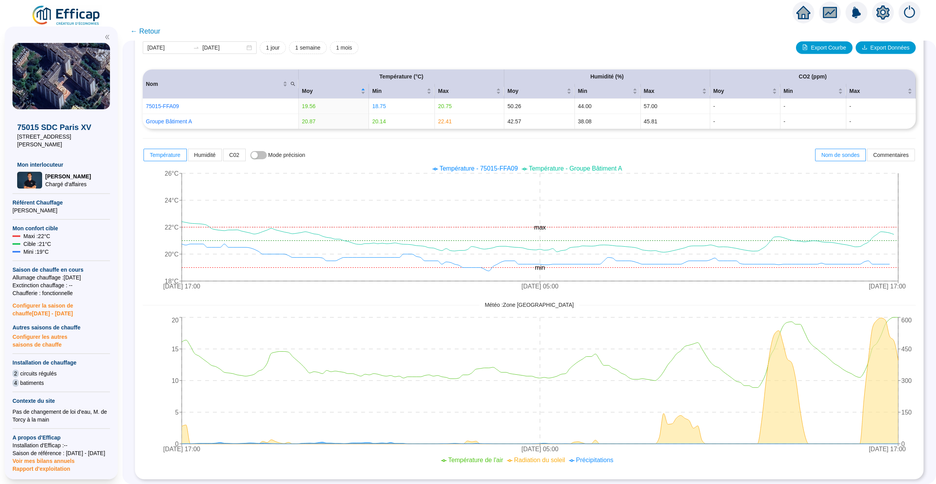
click at [150, 31] on span "← Retour" at bounding box center [145, 31] width 30 height 11
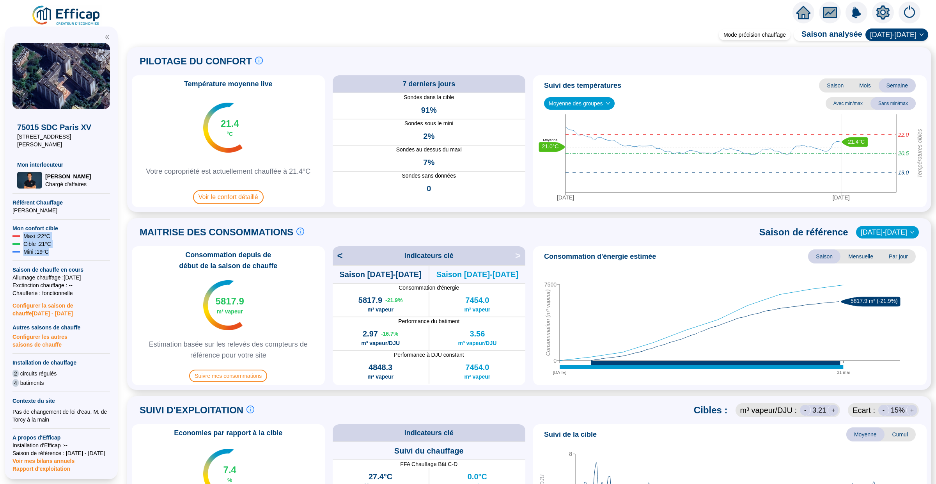
drag, startPoint x: 53, startPoint y: 244, endPoint x: 17, endPoint y: 227, distance: 40.1
click at [17, 227] on div "75015 SDC Paris XV 106-120 avenue Félix Faure Mon interlocuteur Hugo CORBILLE C…" at bounding box center [61, 307] width 98 height 529
click at [74, 248] on div "Mini : 19 °C" at bounding box center [61, 252] width 98 height 8
drag, startPoint x: 216, startPoint y: 232, endPoint x: 152, endPoint y: 232, distance: 64.0
click at [152, 232] on span "MAITRISE DES CONSOMMATIONS" at bounding box center [217, 232] width 154 height 12
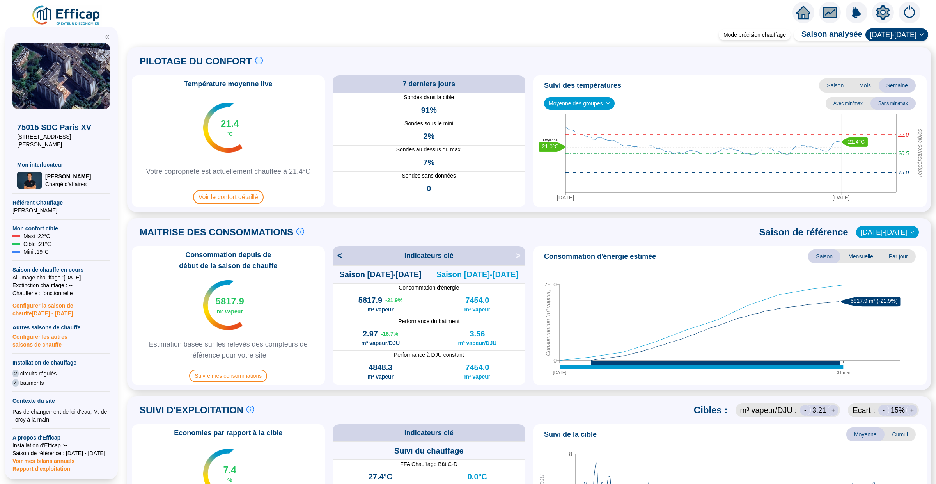
click at [279, 217] on div "Mode précision chauffage Saison analysée 2024-2025 PILOTAGE DU CONFORT Le pilot…" at bounding box center [530, 258] width 814 height 452
click at [858, 255] on span "Mensuelle" at bounding box center [861, 256] width 41 height 14
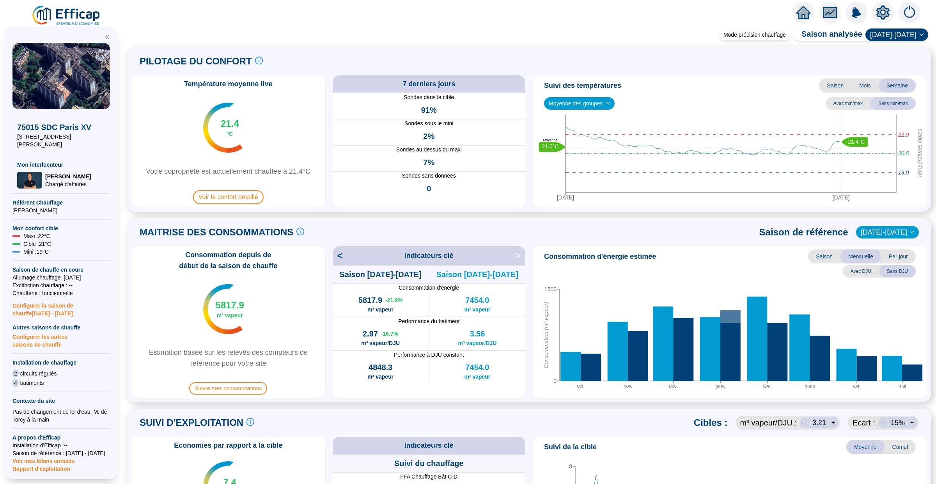
click at [895, 255] on span "Par jour" at bounding box center [898, 256] width 35 height 14
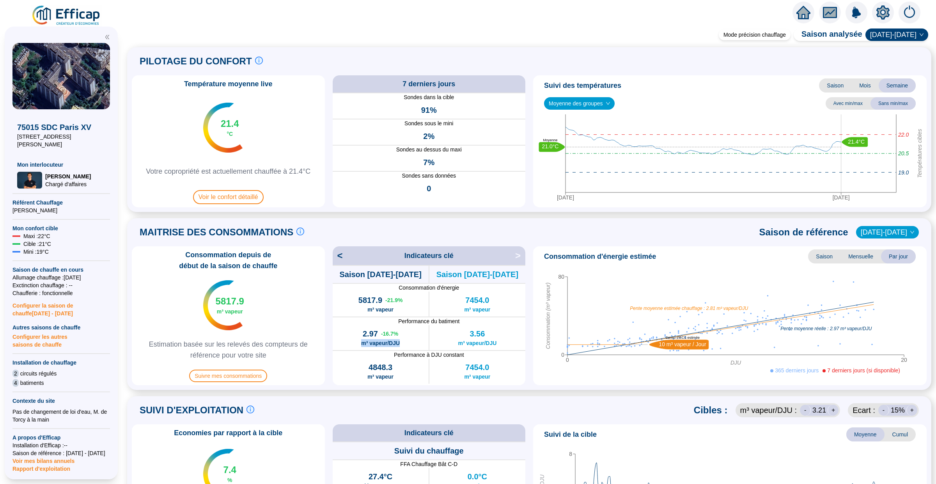
drag, startPoint x: 400, startPoint y: 341, endPoint x: 352, endPoint y: 344, distance: 48.1
click at [352, 344] on div "2.97 -16.7 % m³ vapeur/DJU" at bounding box center [381, 337] width 96 height 25
click at [826, 254] on span "Saison" at bounding box center [824, 256] width 32 height 14
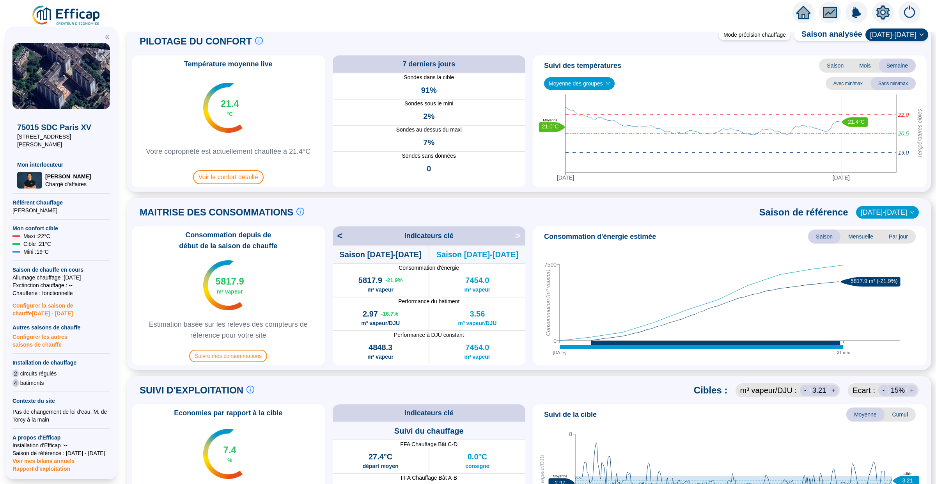
scroll to position [21, 0]
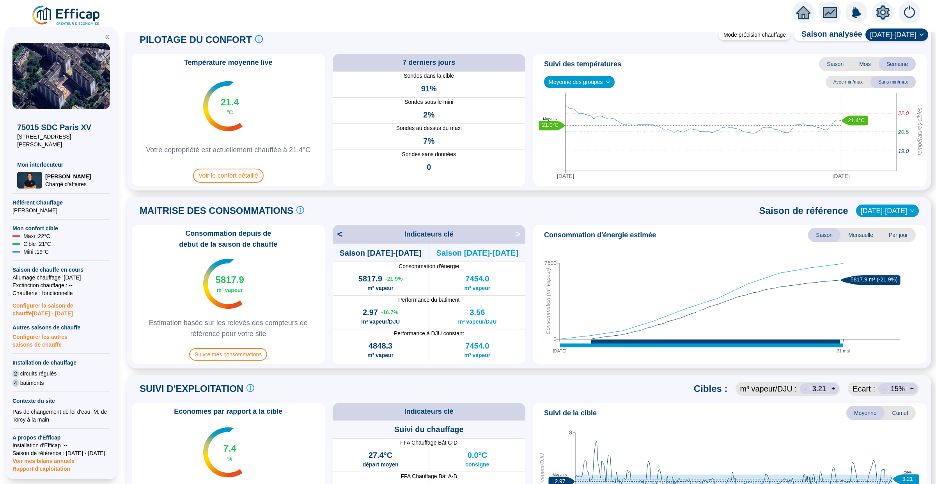
click at [902, 416] on span "Cumul" at bounding box center [900, 413] width 31 height 14
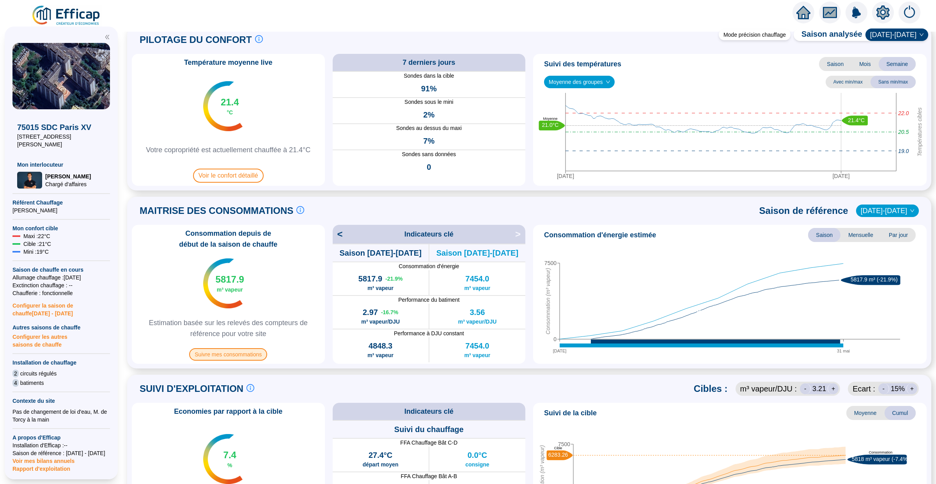
click at [228, 352] on span "Suivre mes consommations" at bounding box center [228, 354] width 78 height 12
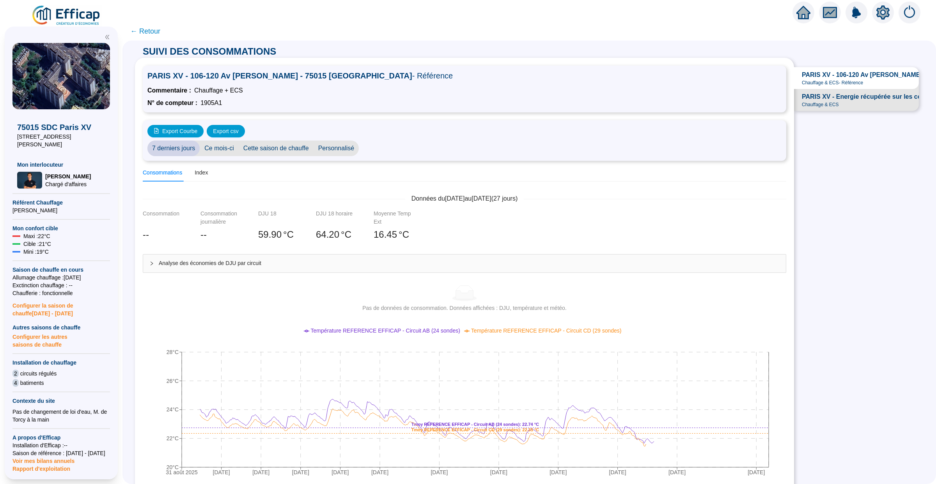
scroll to position [9, 0]
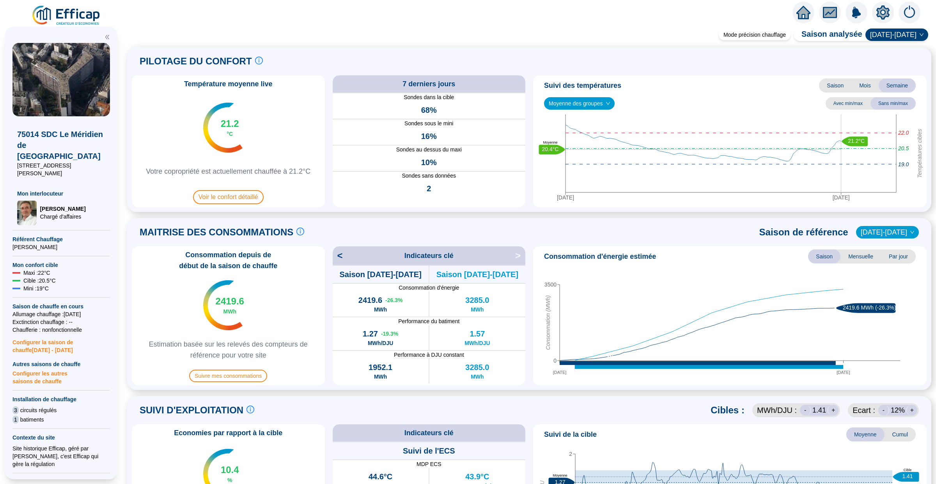
click at [389, 227] on div "MAITRISE DES CONSOMMATIONS Les consommations d'énergie proviennent des fourniss…" at bounding box center [529, 232] width 795 height 19
click at [893, 230] on span "[DATE]-[DATE]" at bounding box center [887, 232] width 53 height 12
click at [887, 319] on div "[DATE]-[DATE]" at bounding box center [894, 323] width 38 height 8
click at [904, 240] on div "MAITRISE DES CONSOMMATIONS Les consommations d'énergie proviennent des fourniss…" at bounding box center [529, 232] width 795 height 19
click at [904, 218] on div "MAITRISE DES CONSOMMATIONS Les consommations d'énergie proviennent des fourniss…" at bounding box center [529, 304] width 805 height 172
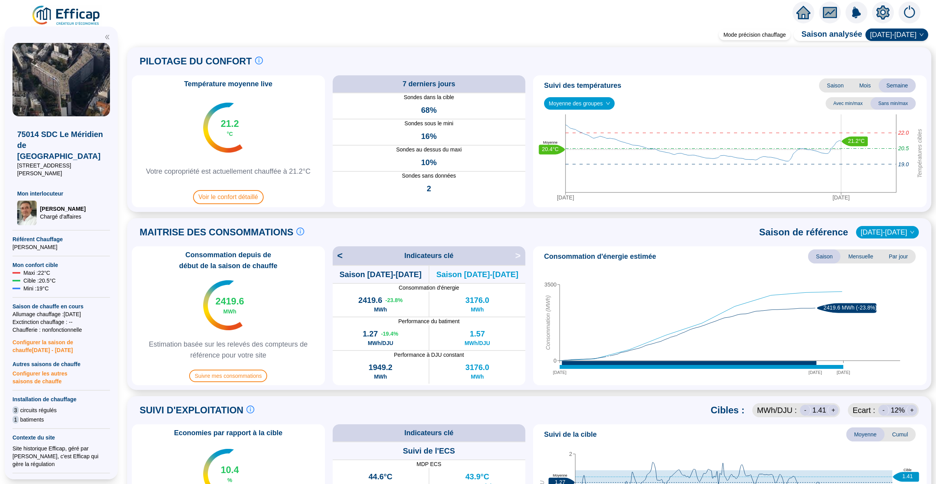
click at [898, 230] on span "[DATE]-[DATE]" at bounding box center [887, 232] width 53 height 12
click at [898, 250] on div "[DATE]-[DATE]" at bounding box center [894, 248] width 38 height 8
click at [896, 232] on span "[DATE]-[DATE]" at bounding box center [887, 232] width 53 height 12
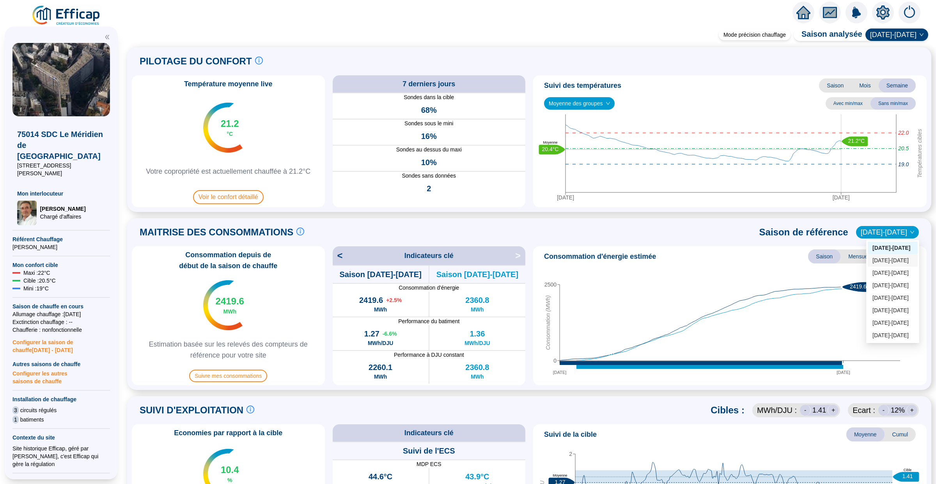
click at [888, 260] on div "2022-2023" at bounding box center [893, 260] width 41 height 8
click at [882, 230] on span "2022-2023" at bounding box center [887, 232] width 53 height 12
click at [709, 212] on div "Mode précision chauffage Saison analysée 2024-2025 PILOTAGE DU CONFORT Le pilot…" at bounding box center [530, 258] width 814 height 452
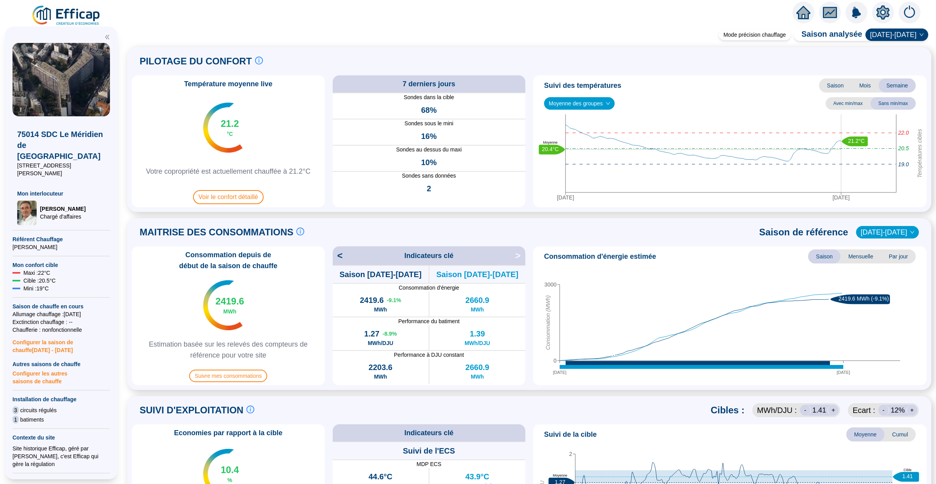
click at [889, 229] on span "2022-2023" at bounding box center [887, 232] width 53 height 12
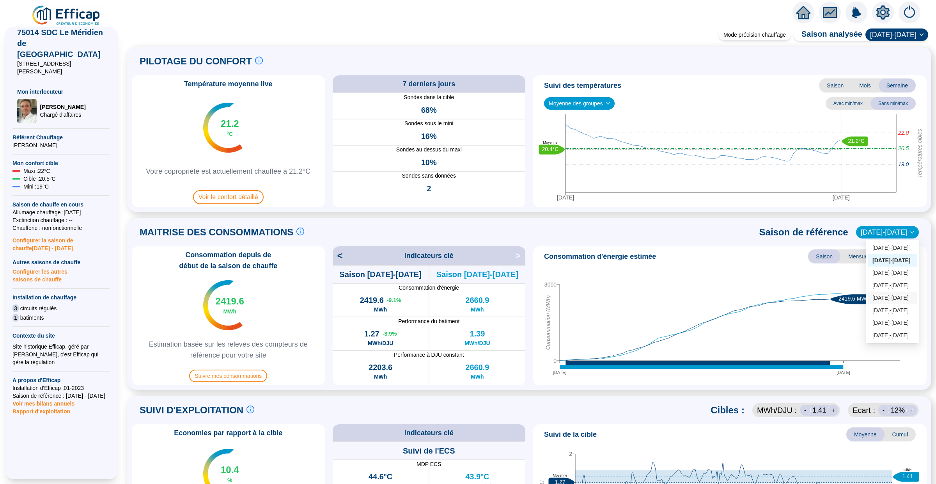
scroll to position [117, 0]
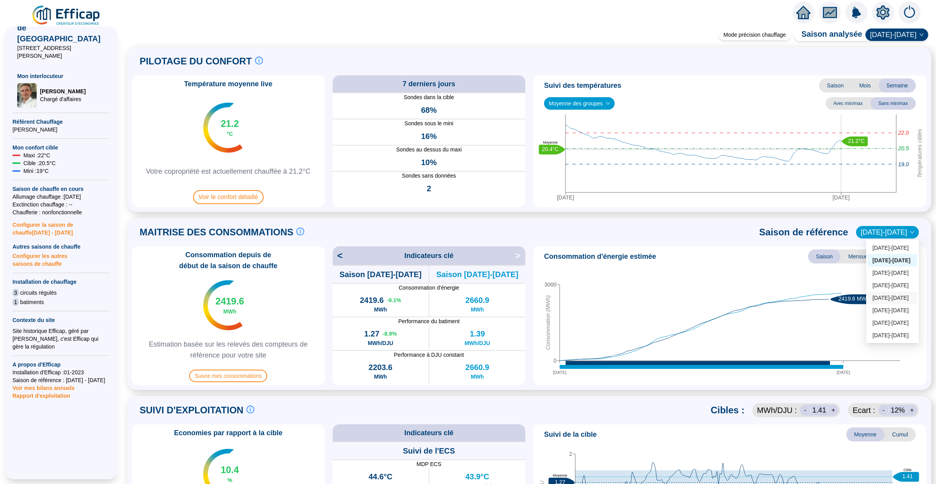
click at [45, 392] on span "Rapport d'exploitation" at bounding box center [61, 396] width 98 height 8
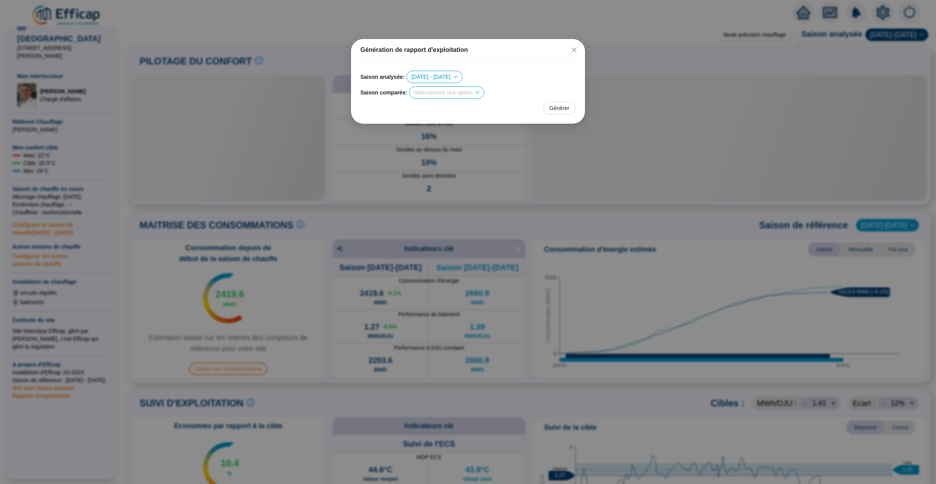
click at [457, 89] on input "search" at bounding box center [443, 93] width 58 height 12
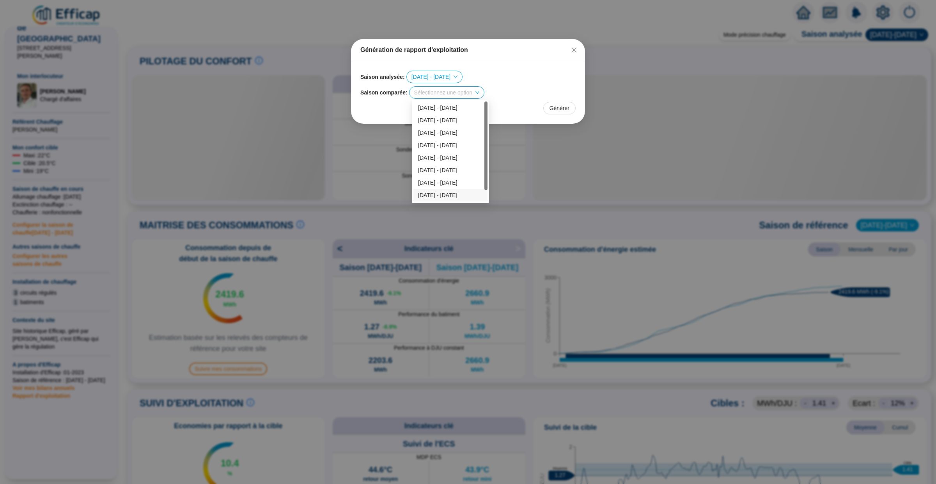
click at [436, 189] on div "2023 - 2024" at bounding box center [451, 195] width 74 height 12
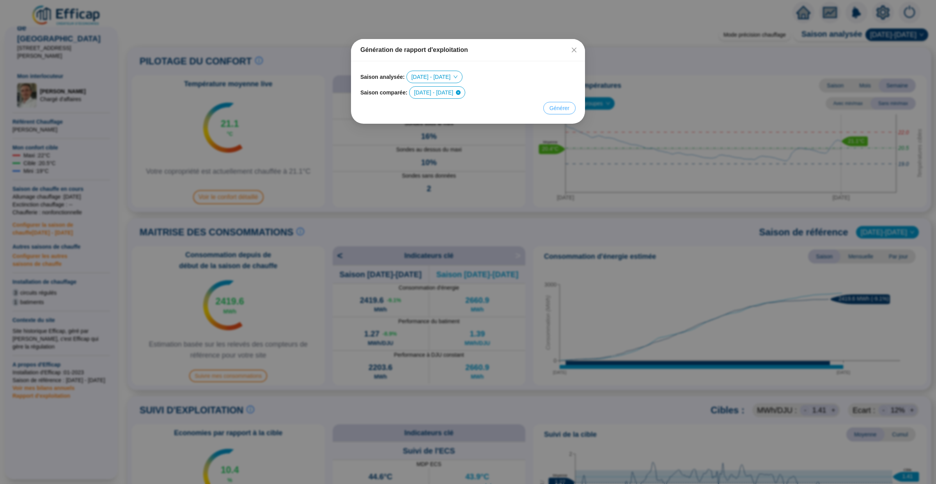
click at [558, 110] on span "Générer" at bounding box center [560, 108] width 20 height 8
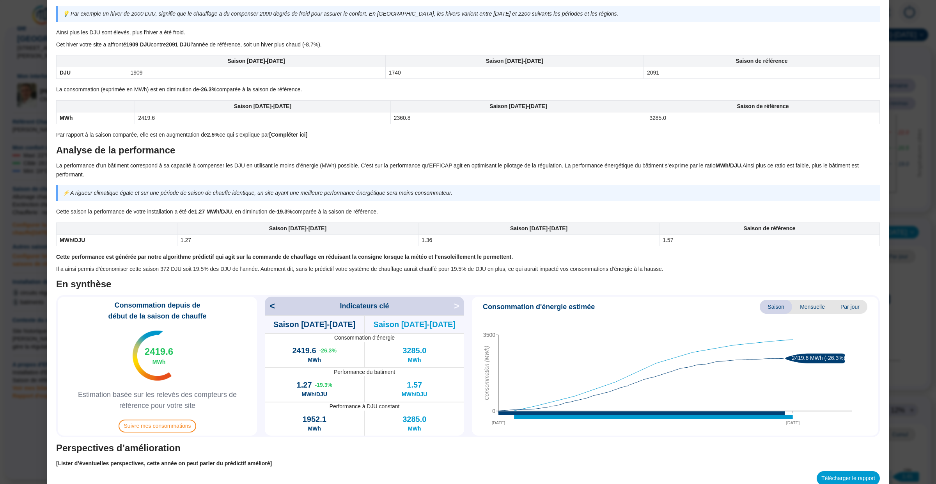
scroll to position [404, 0]
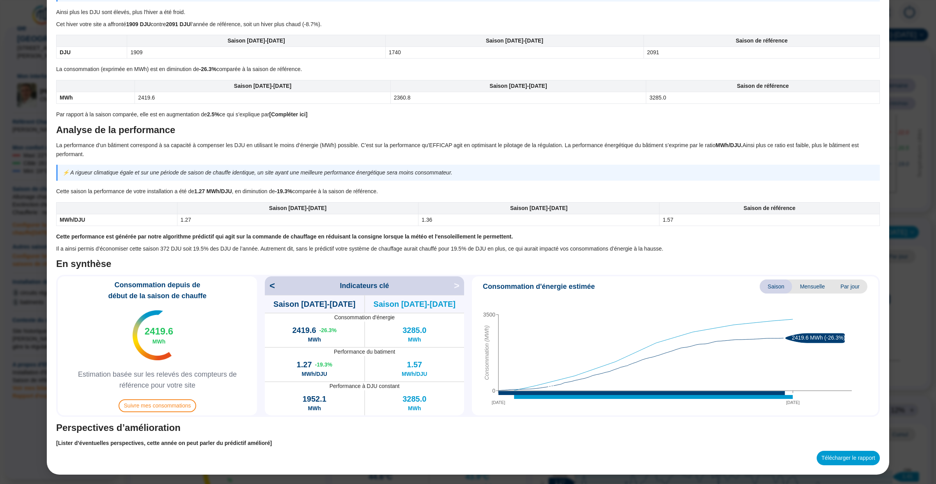
click at [805, 283] on span "Mensuelle" at bounding box center [812, 286] width 41 height 14
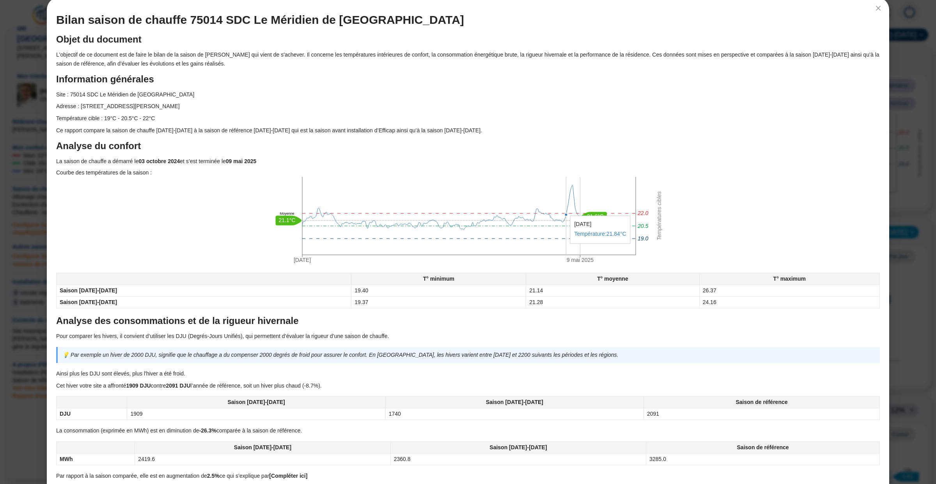
scroll to position [0, 0]
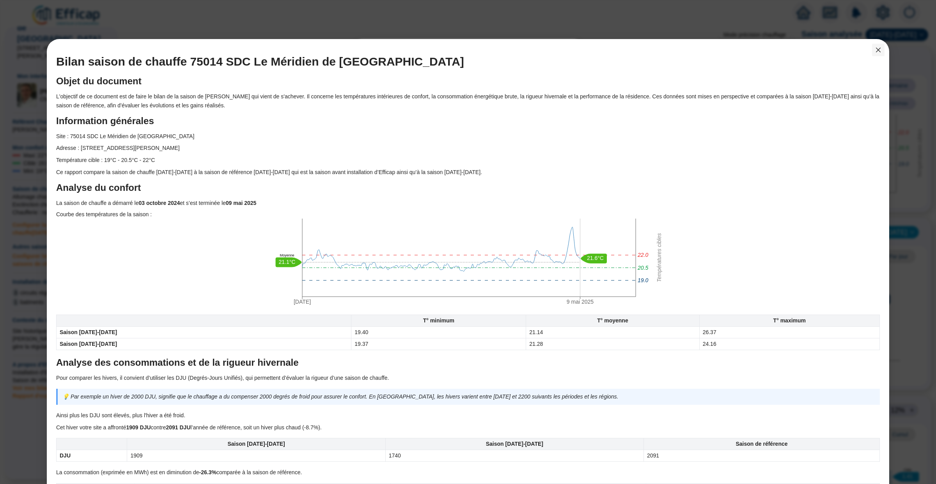
click at [880, 50] on icon "close" at bounding box center [879, 50] width 6 height 6
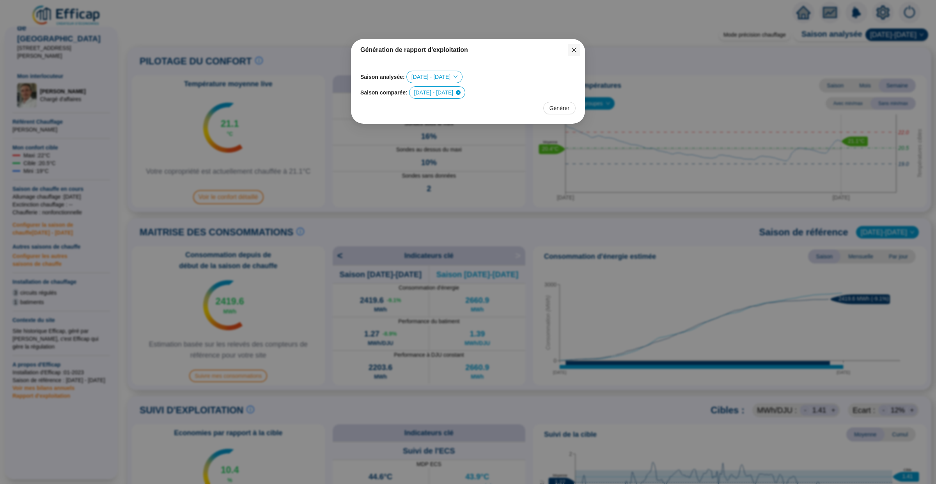
click at [572, 48] on icon "close" at bounding box center [574, 50] width 6 height 6
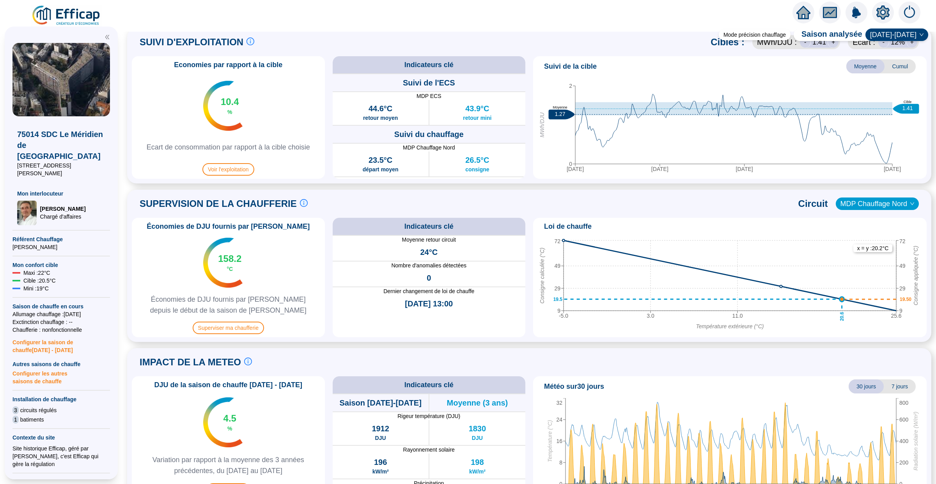
scroll to position [392, 0]
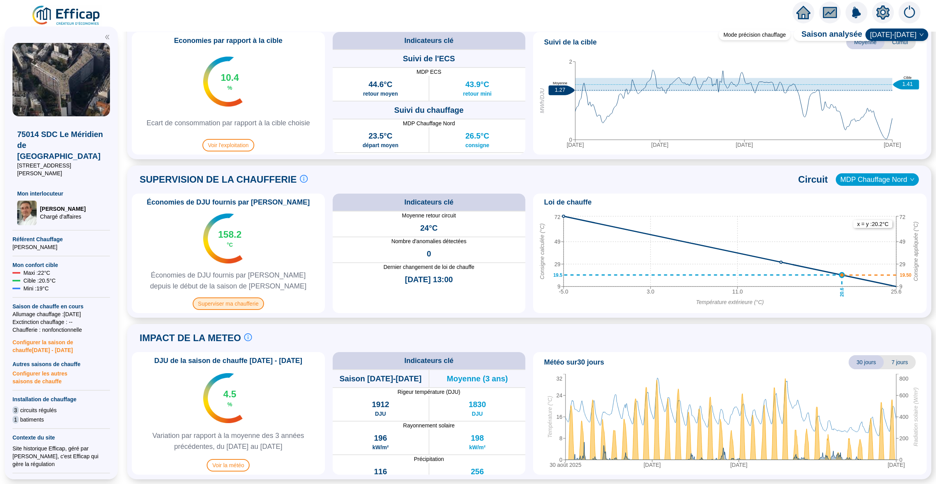
click at [231, 305] on span "Superviser ma chaufferie" at bounding box center [228, 303] width 71 height 12
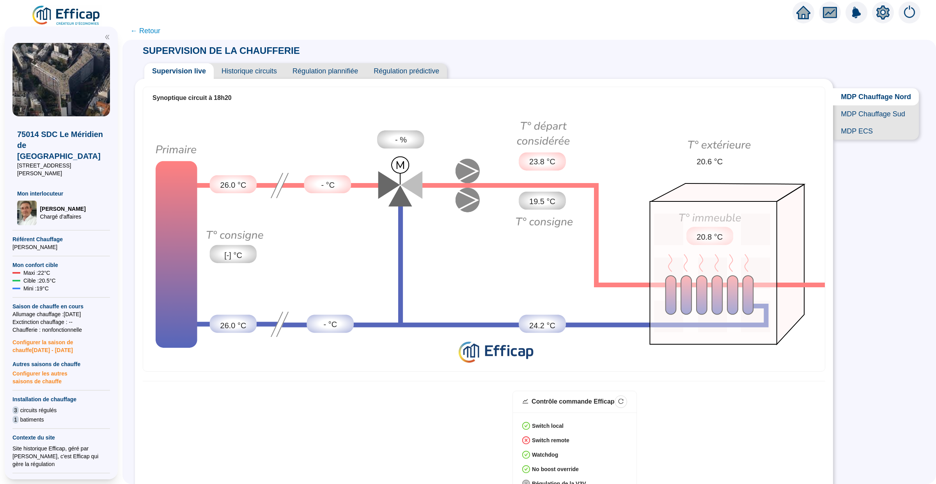
click at [153, 31] on span "← Retour" at bounding box center [145, 30] width 30 height 11
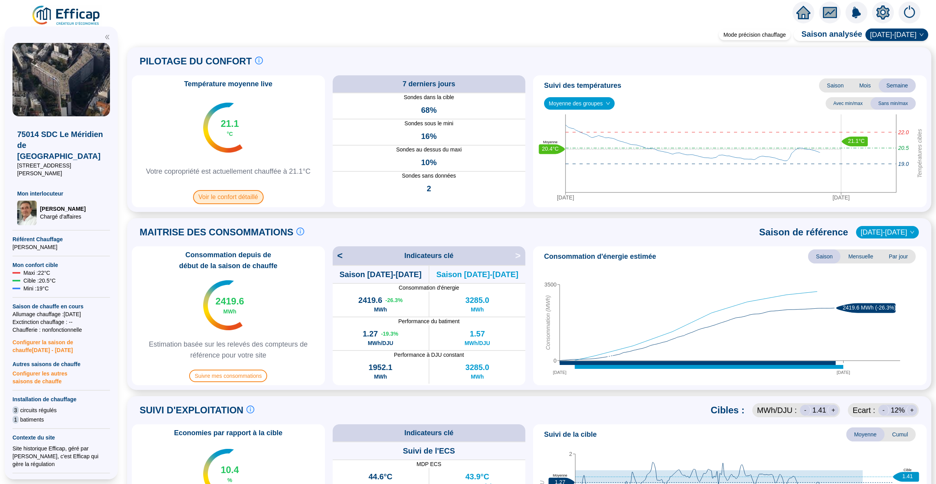
click at [226, 201] on span "Voir le confort détaillé" at bounding box center [228, 197] width 71 height 14
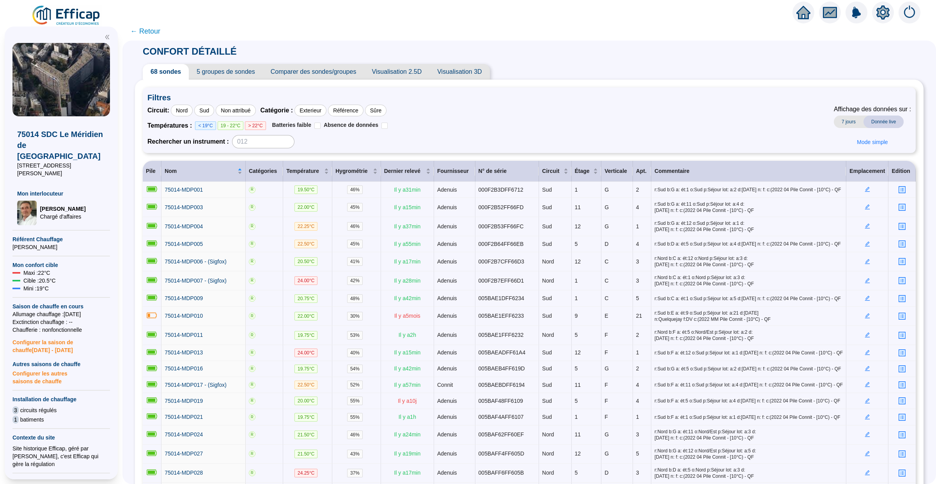
click at [242, 68] on span "5 groupes de sondes" at bounding box center [226, 72] width 74 height 16
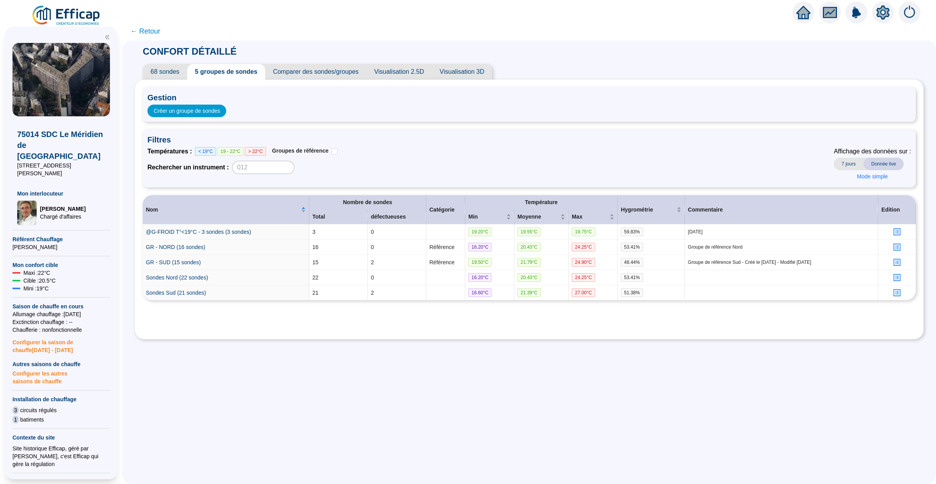
click at [140, 30] on span "← Retour" at bounding box center [145, 31] width 30 height 11
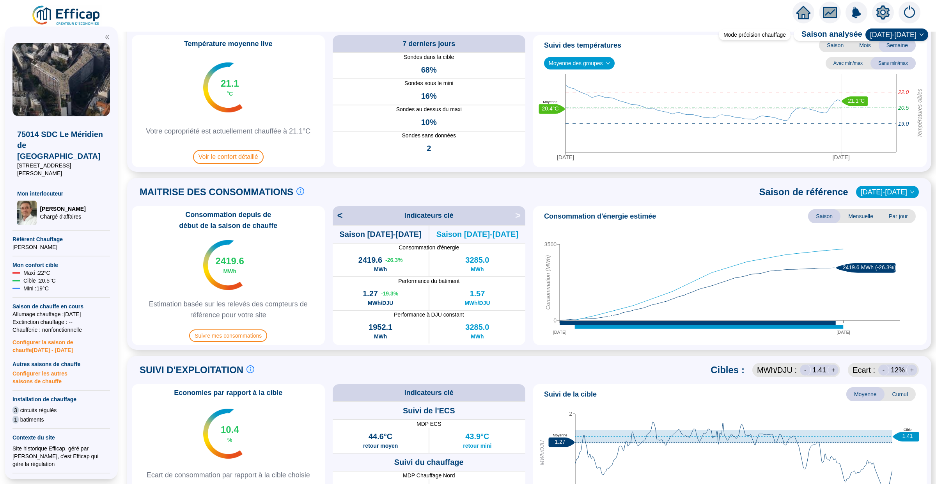
scroll to position [41, 0]
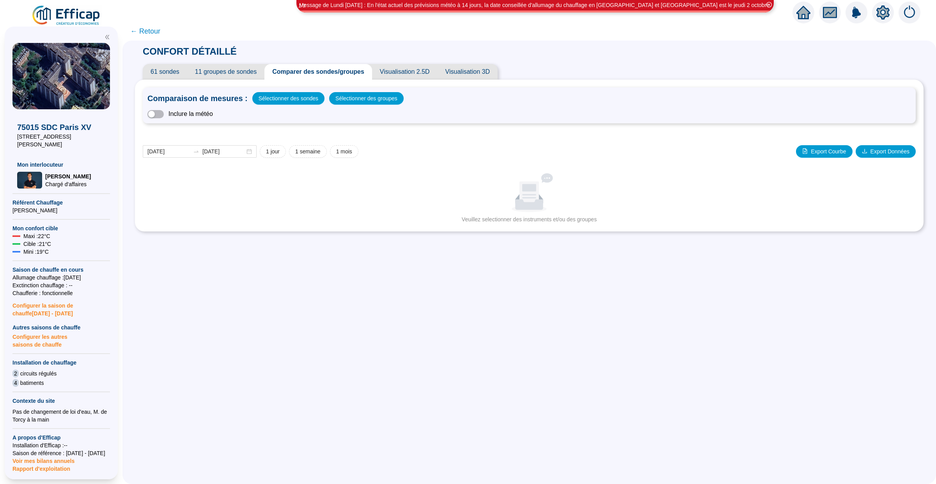
click at [170, 69] on span "61 sondes" at bounding box center [165, 72] width 44 height 16
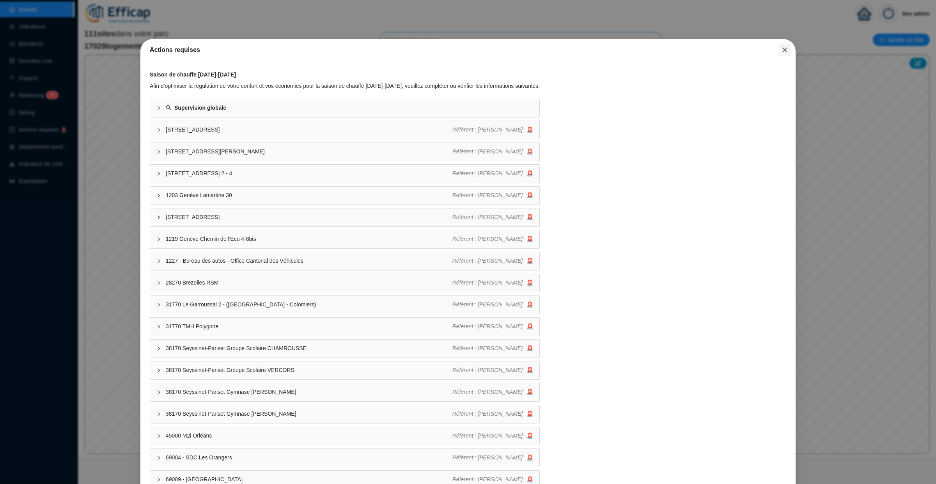
click at [787, 54] on button "Close" at bounding box center [785, 50] width 12 height 12
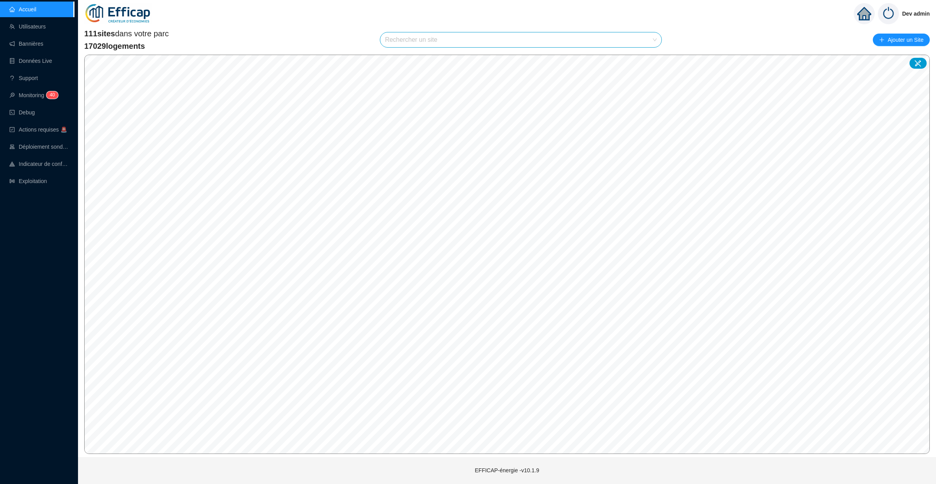
click at [603, 41] on input "search" at bounding box center [517, 39] width 265 height 15
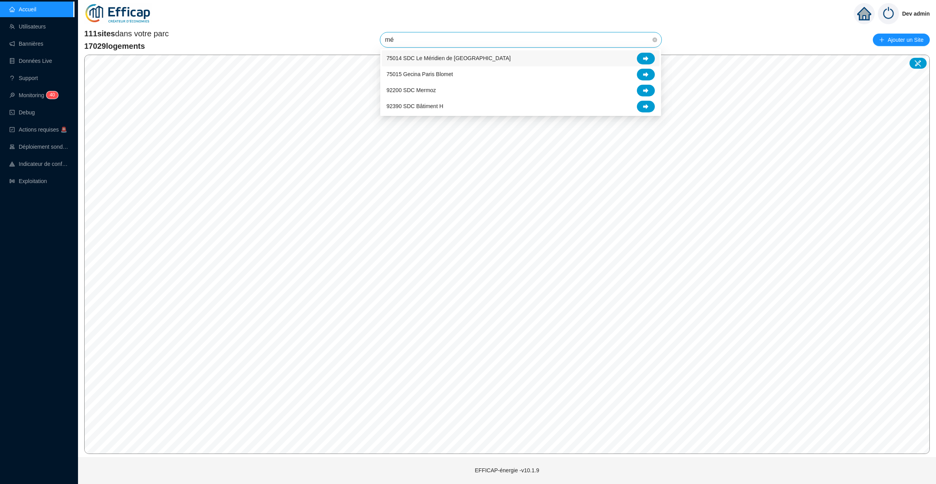
type input "mér"
